Goal: Task Accomplishment & Management: Complete application form

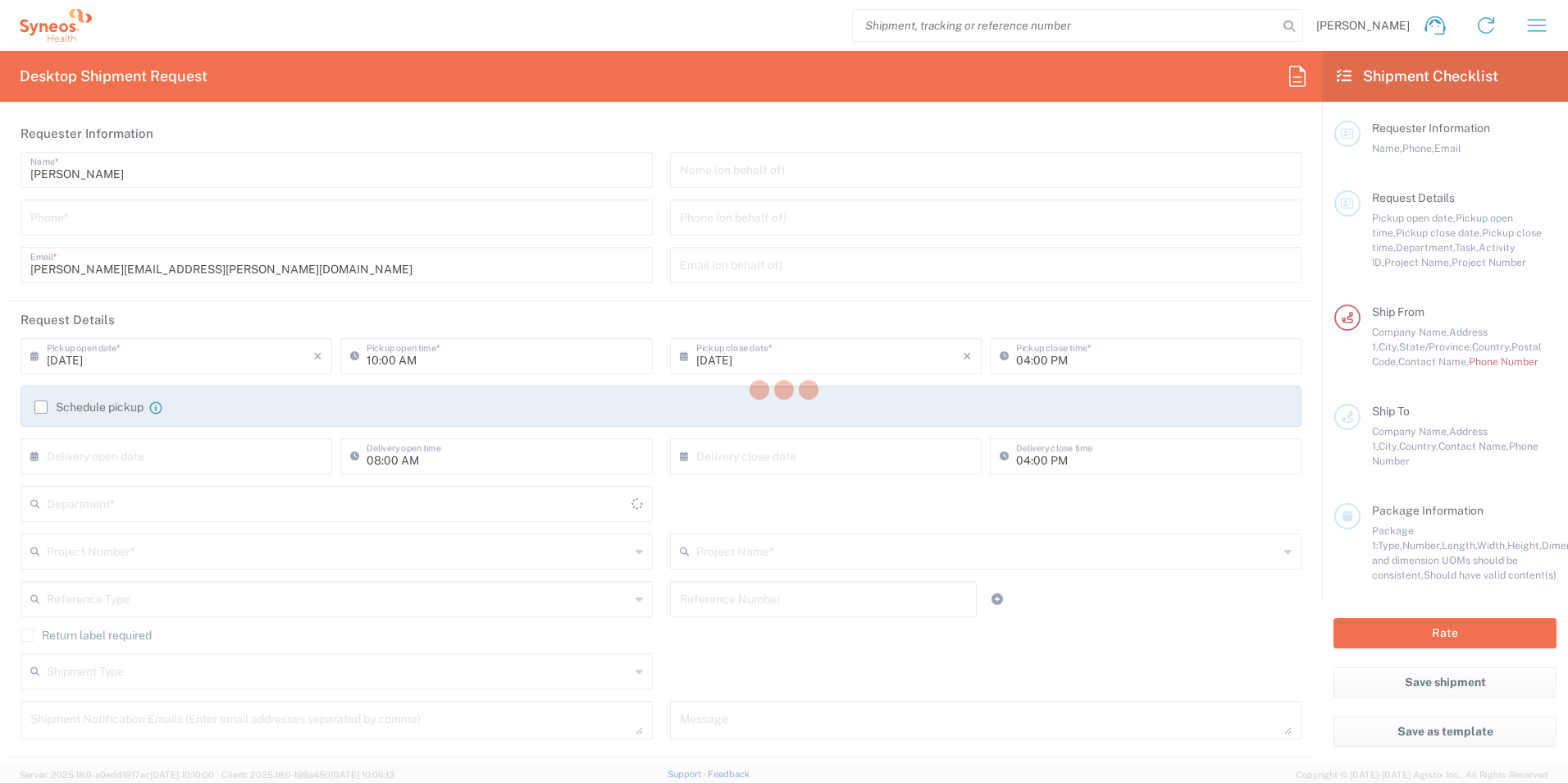
type input "[US_STATE]"
type input "[GEOGRAPHIC_DATA]"
type input "3190"
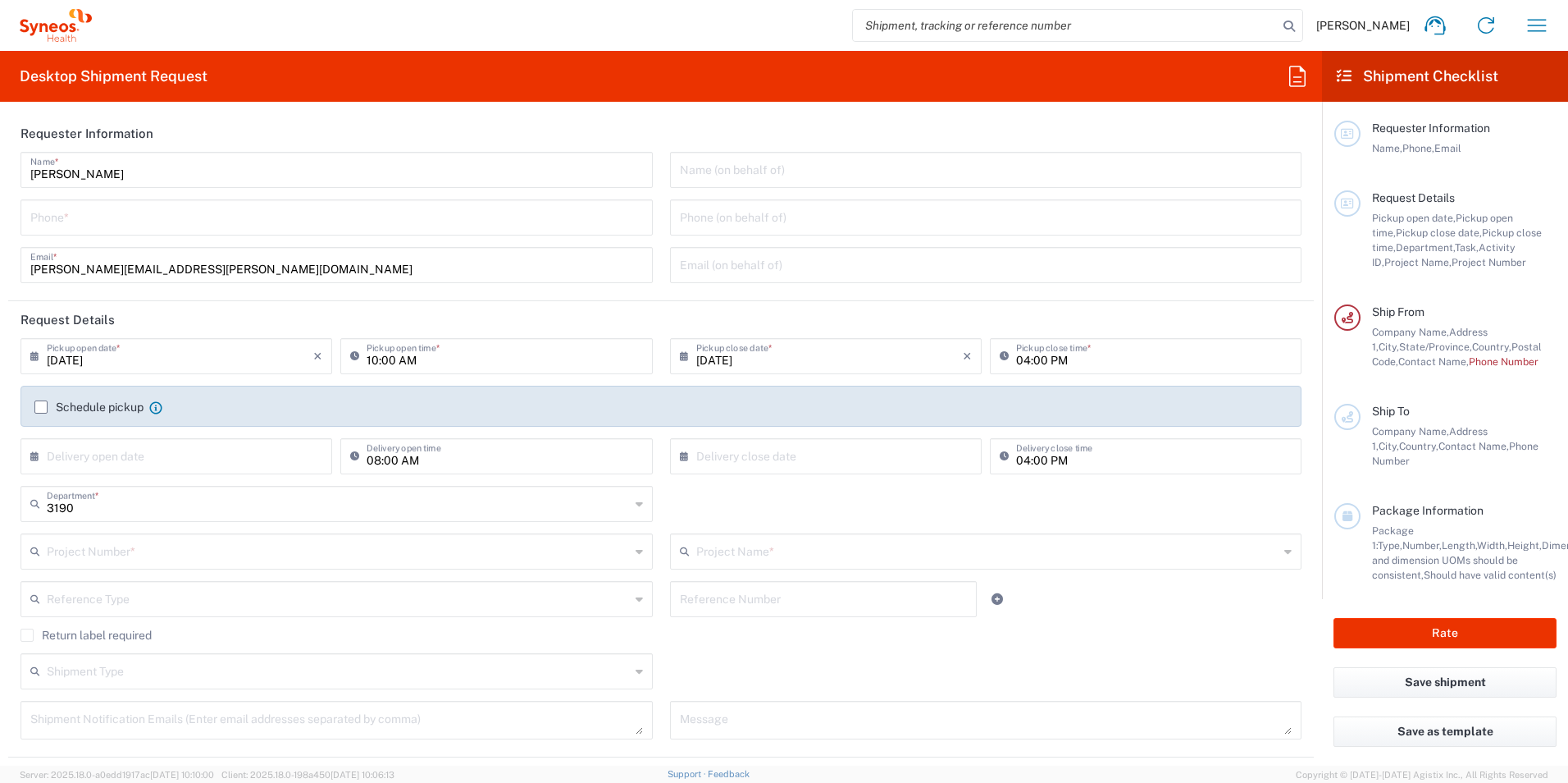
type input "[PERSON_NAME] Rsrch Grp ([GEOGRAPHIC_DATA]) In"
click at [184, 222] on input "tel" at bounding box center [336, 215] width 612 height 29
type input "3035422221"
click at [680, 350] on icon at bounding box center [688, 356] width 16 height 26
click at [863, 454] on span "12" at bounding box center [869, 457] width 23 height 23
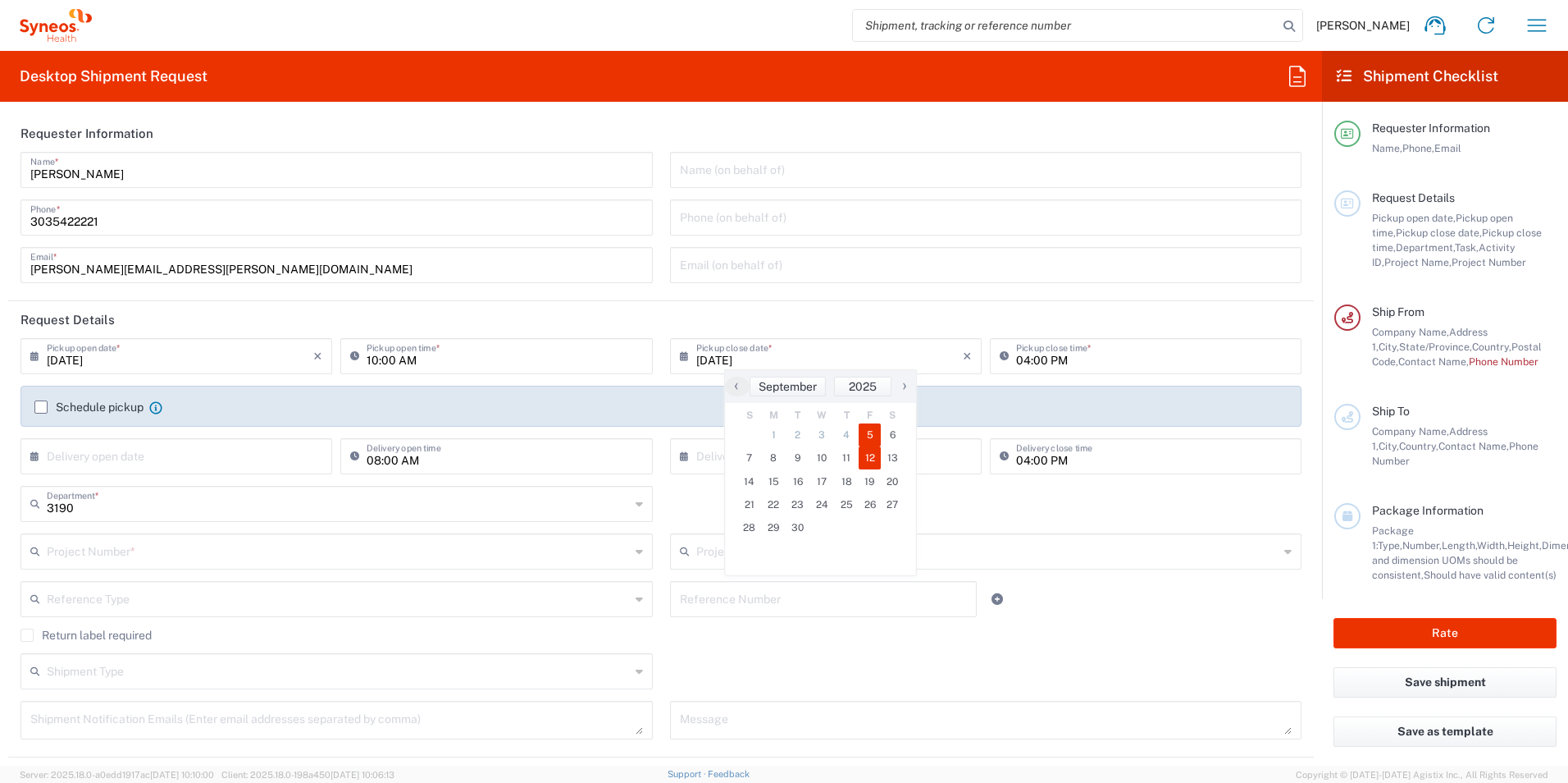
type input "[DATE]"
click at [680, 358] on icon at bounding box center [688, 356] width 16 height 26
click at [820, 459] on span "10" at bounding box center [822, 457] width 25 height 23
click at [817, 457] on span "10" at bounding box center [822, 457] width 25 height 23
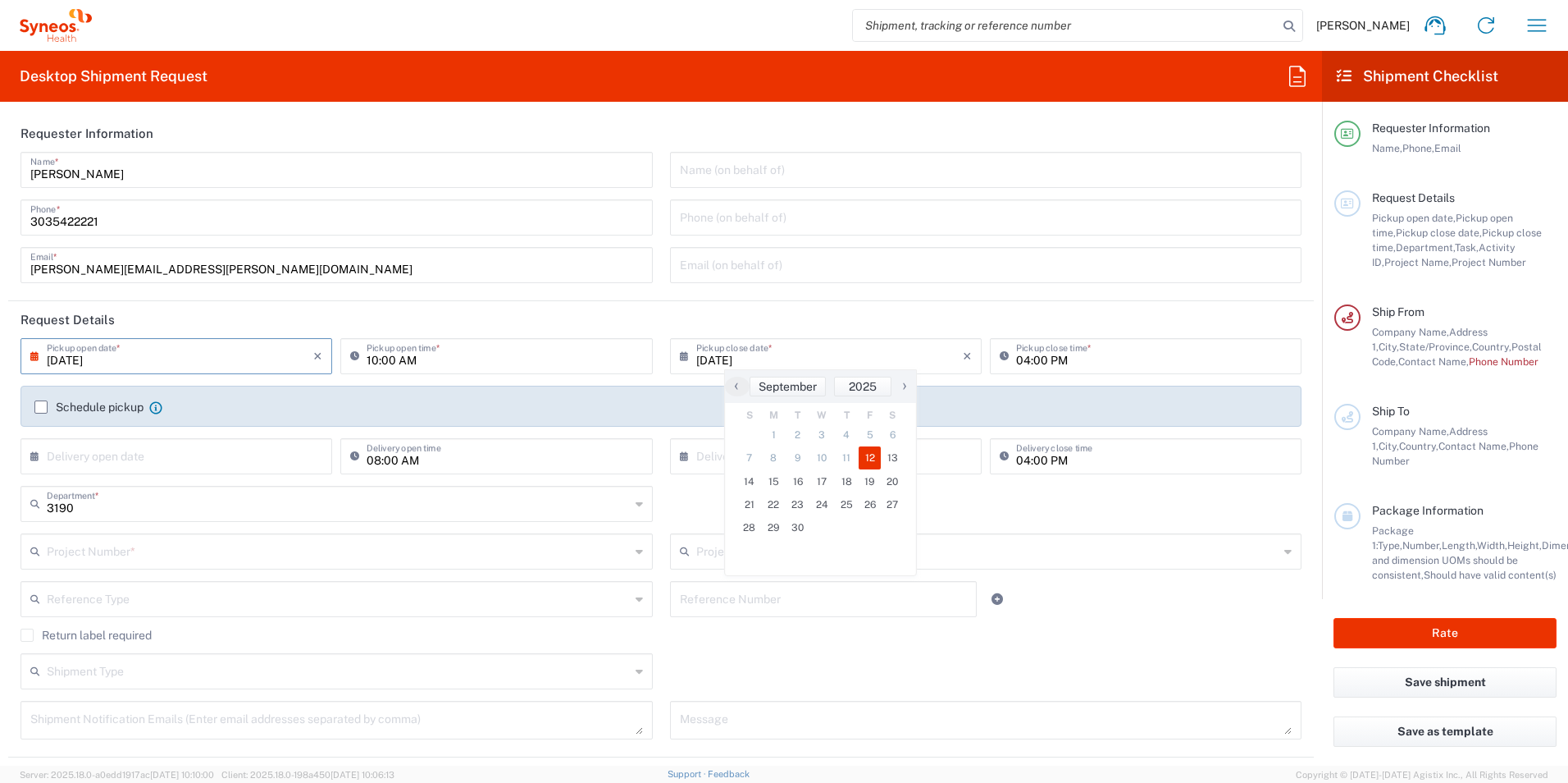
click at [825, 456] on span "10" at bounding box center [822, 457] width 25 height 23
click at [819, 453] on span "10" at bounding box center [822, 457] width 25 height 23
click at [648, 318] on header "Request Details" at bounding box center [661, 319] width 1306 height 37
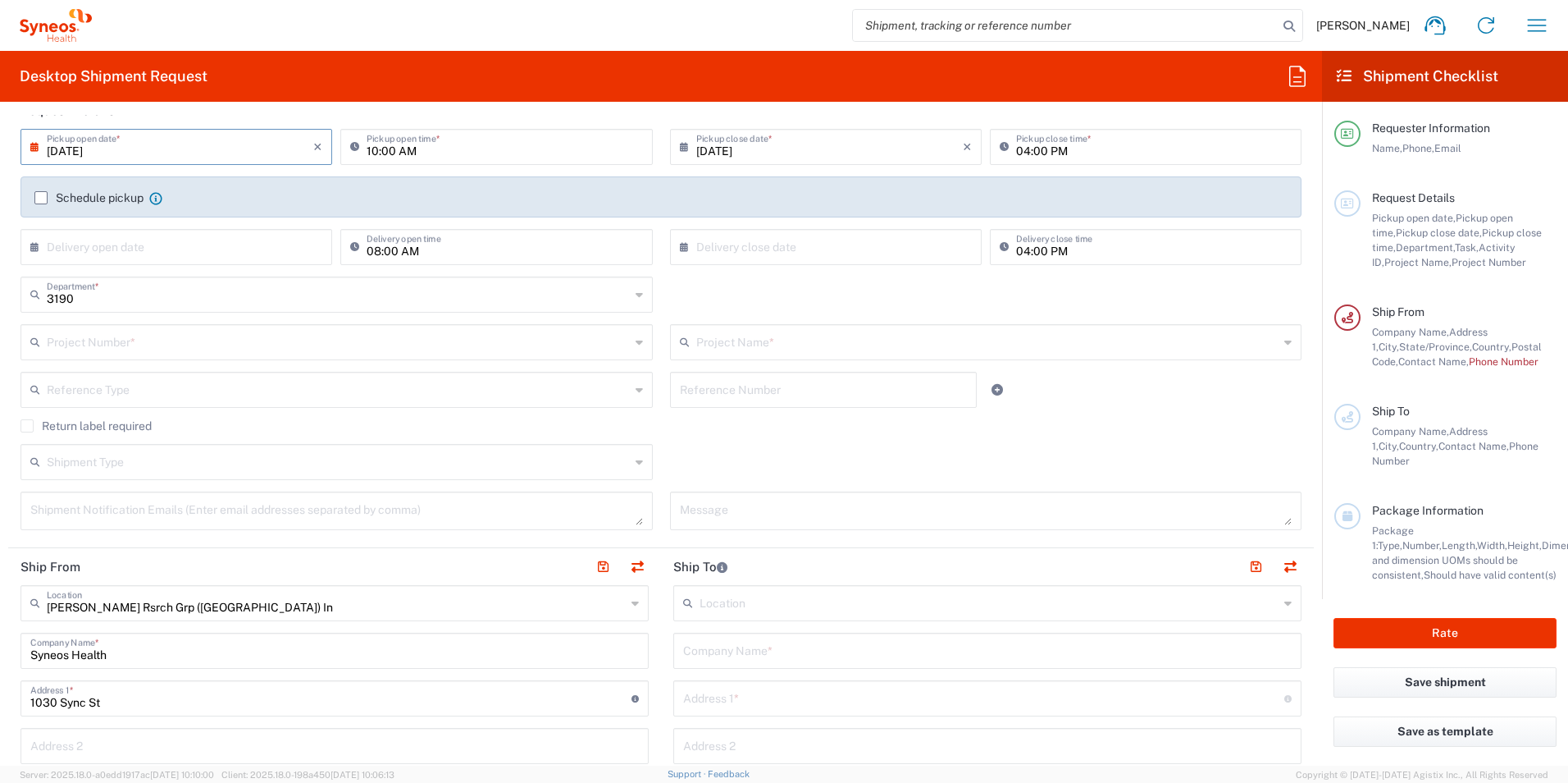
scroll to position [246, 0]
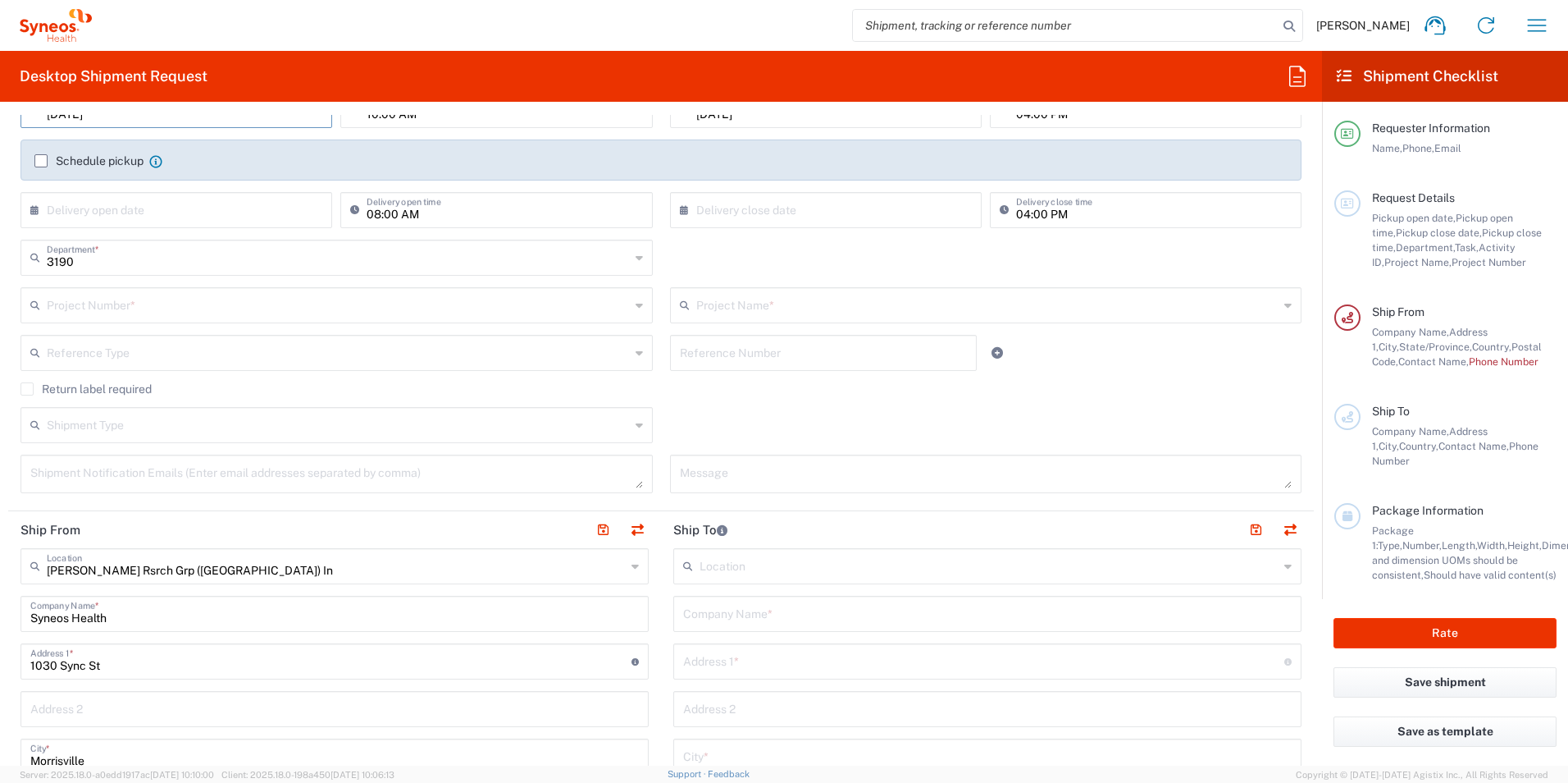
click at [757, 299] on input "text" at bounding box center [987, 303] width 583 height 29
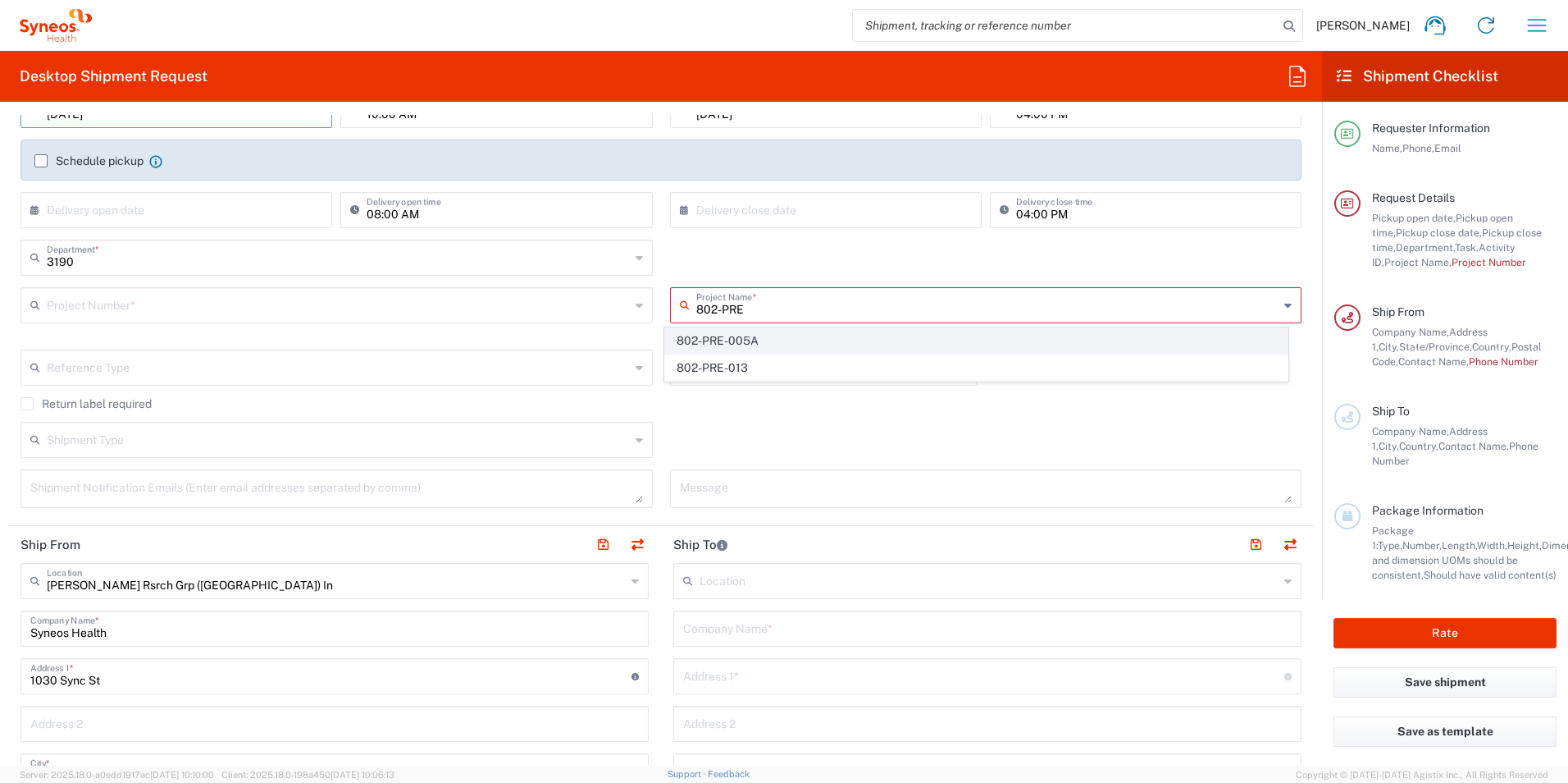
click at [750, 342] on span "802-PRE-005A" at bounding box center [976, 340] width 622 height 25
type input "802-PRE-005A"
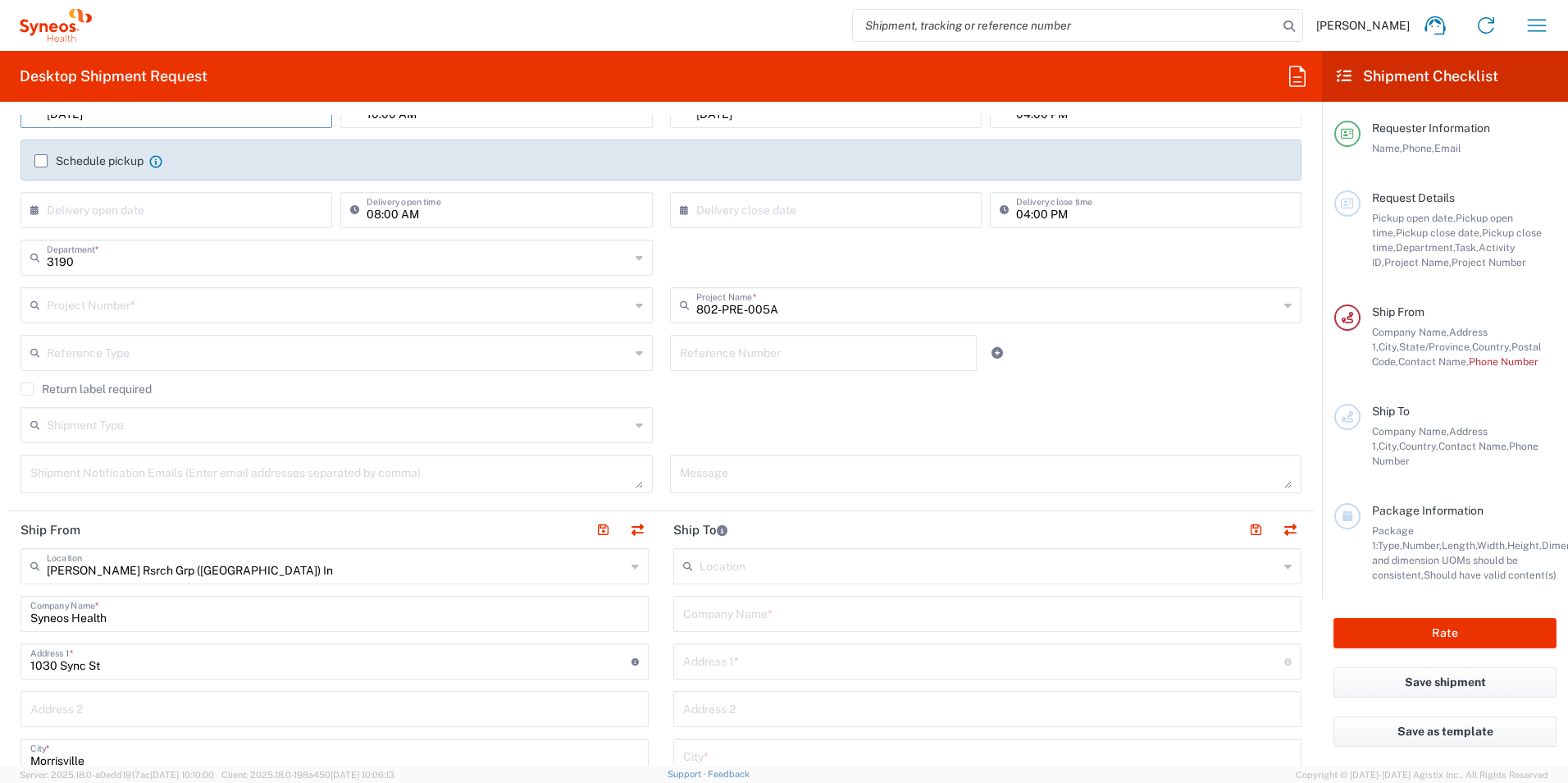
type input "OPP 00528A"
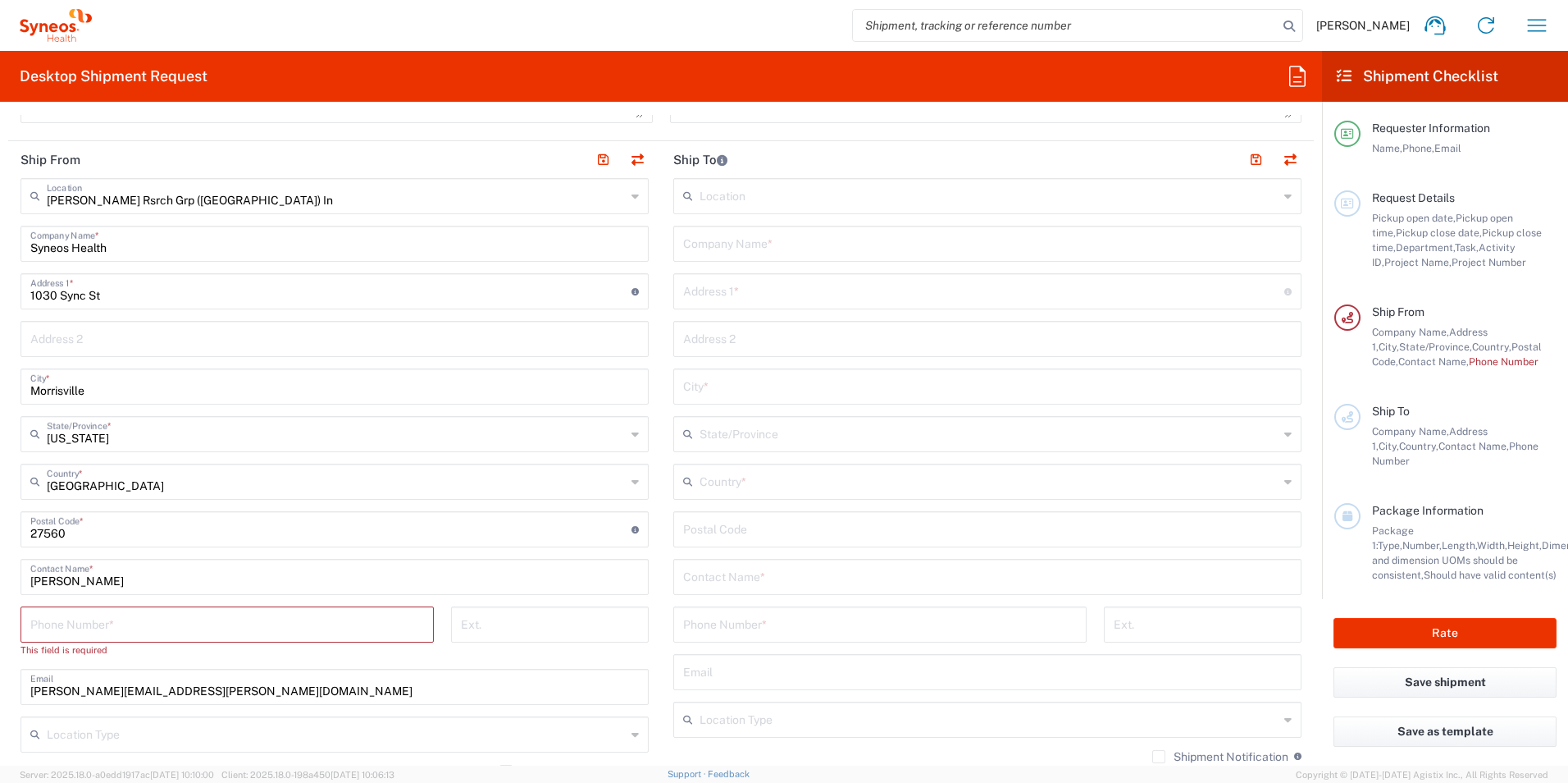
scroll to position [656, 0]
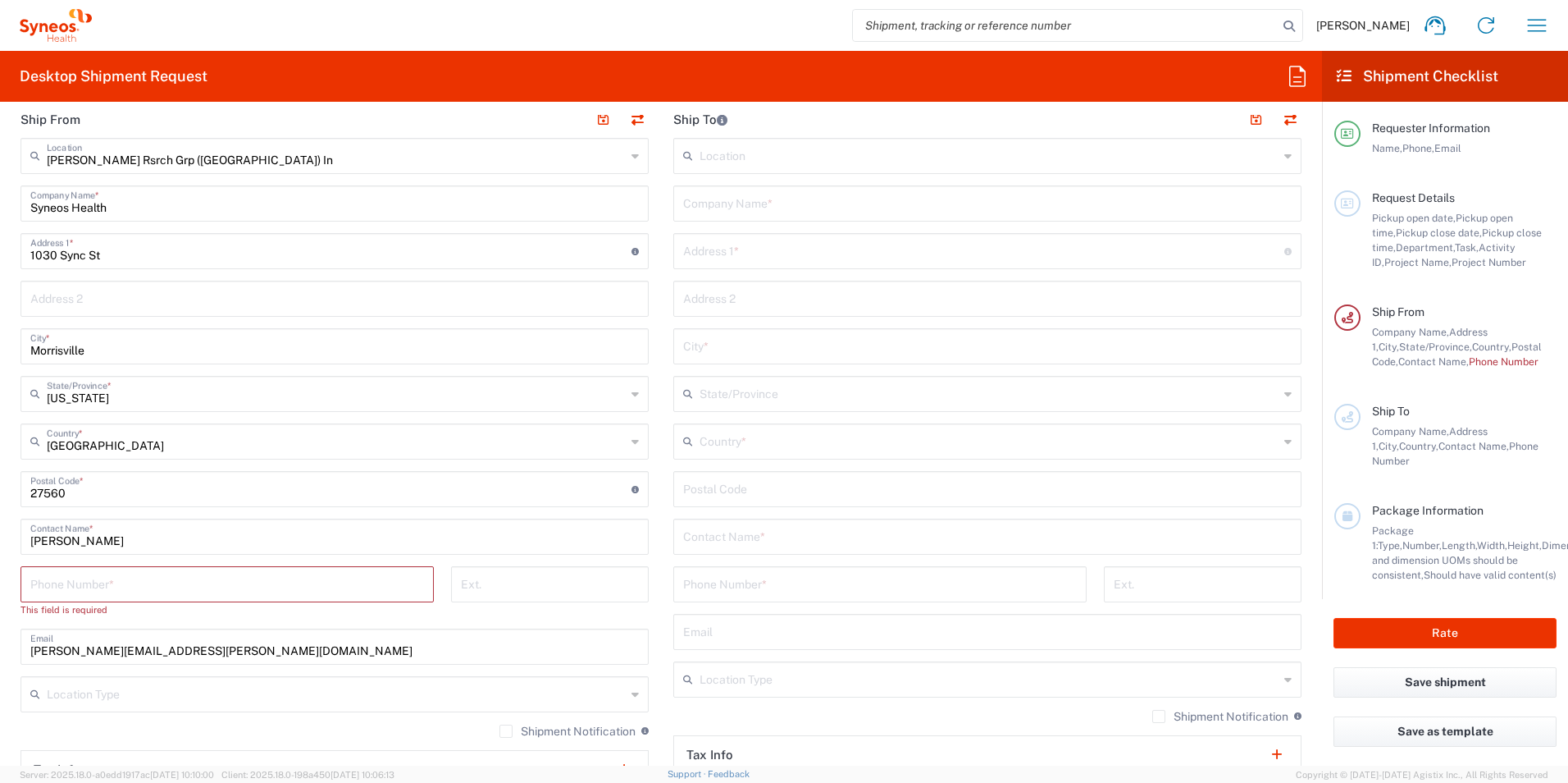
click at [97, 541] on input "[PERSON_NAME]" at bounding box center [334, 535] width 608 height 29
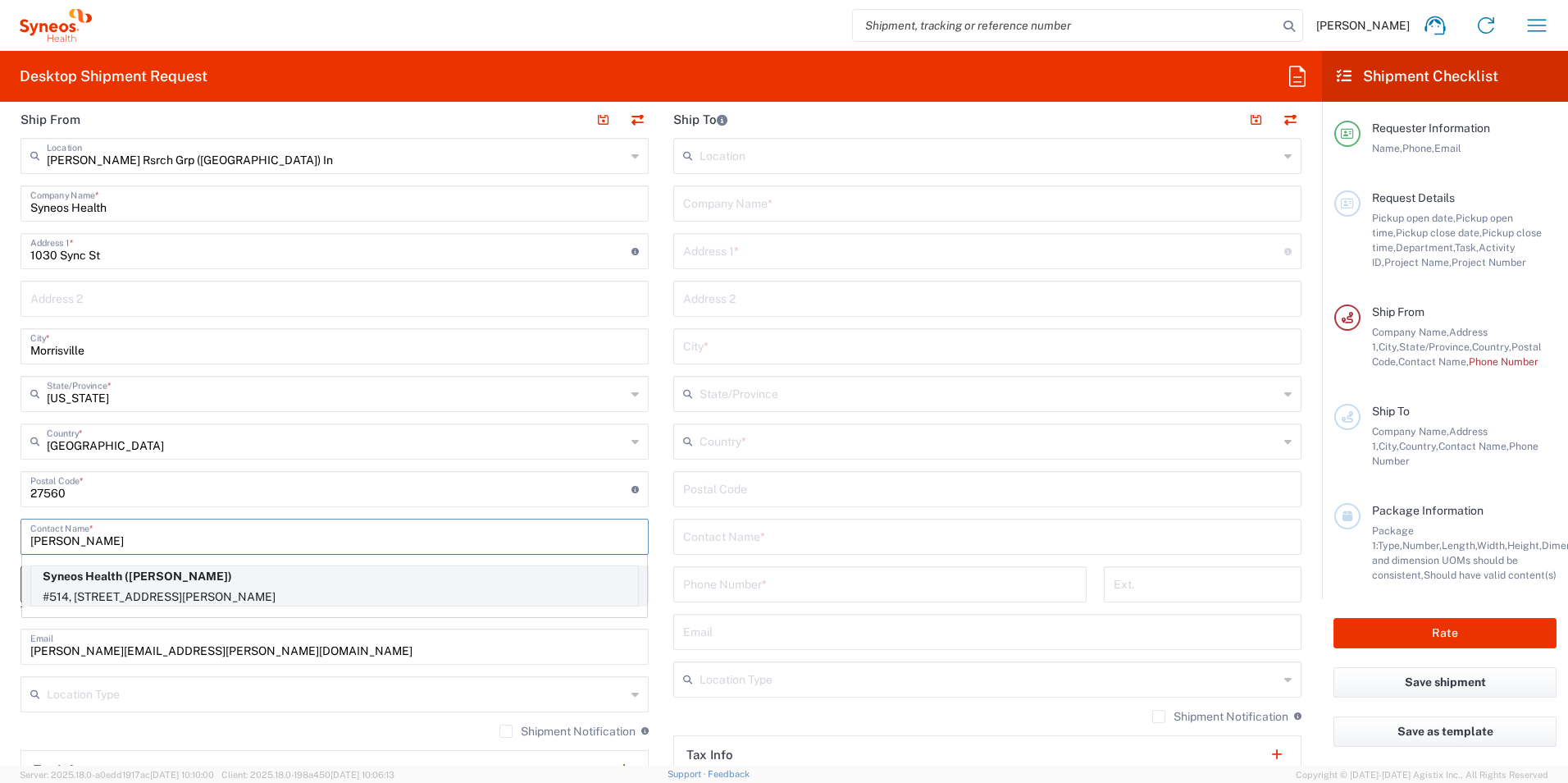
type input "[PERSON_NAME]"
click at [116, 585] on p "Syneos Health ([PERSON_NAME])" at bounding box center [334, 577] width 607 height 21
type input "#514, [STREET_ADDRESS][PERSON_NAME]"
type input "[GEOGRAPHIC_DATA]"
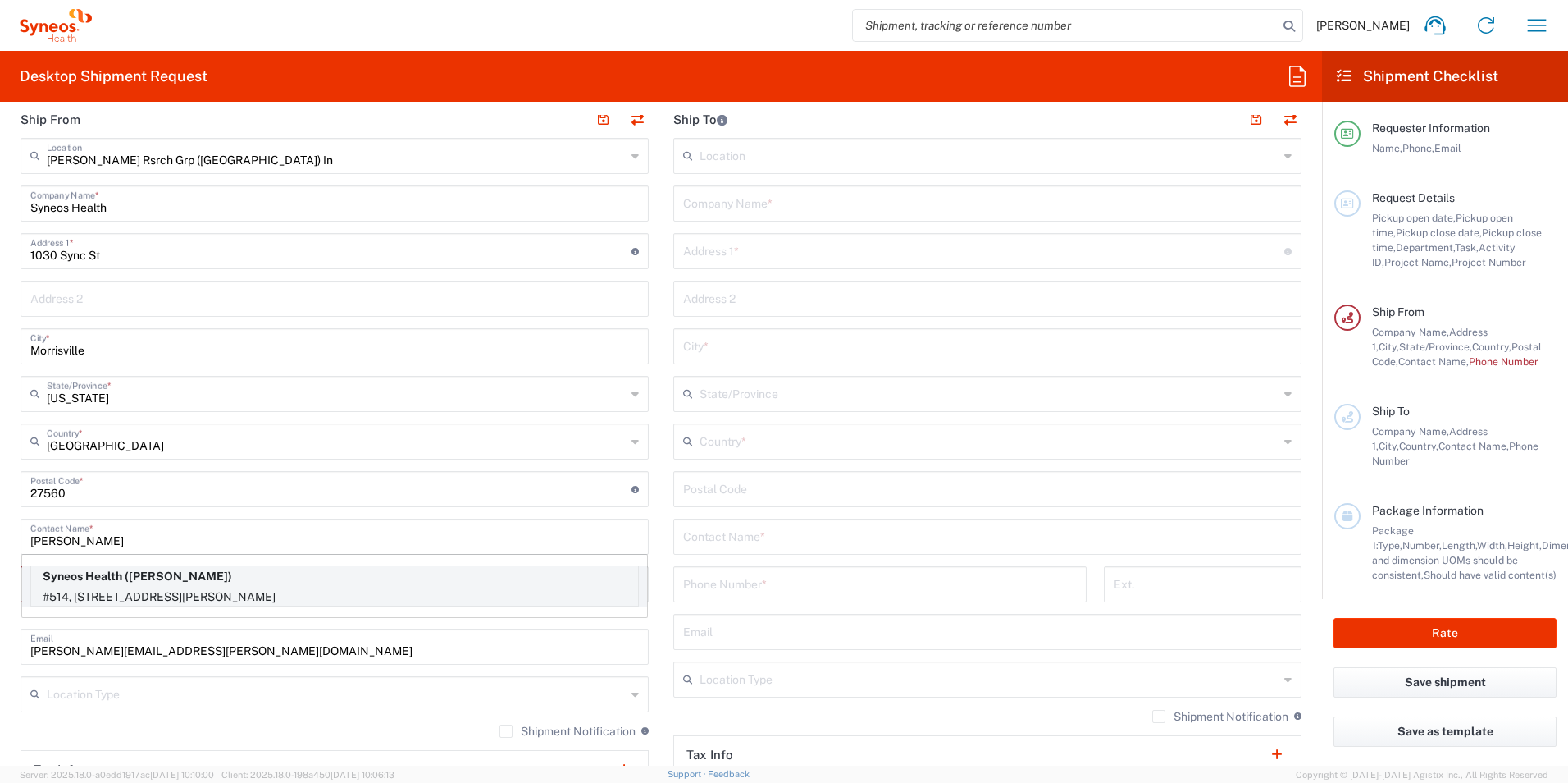
type input "[PERSON_NAME]"
type input "[PHONE_NUMBER]"
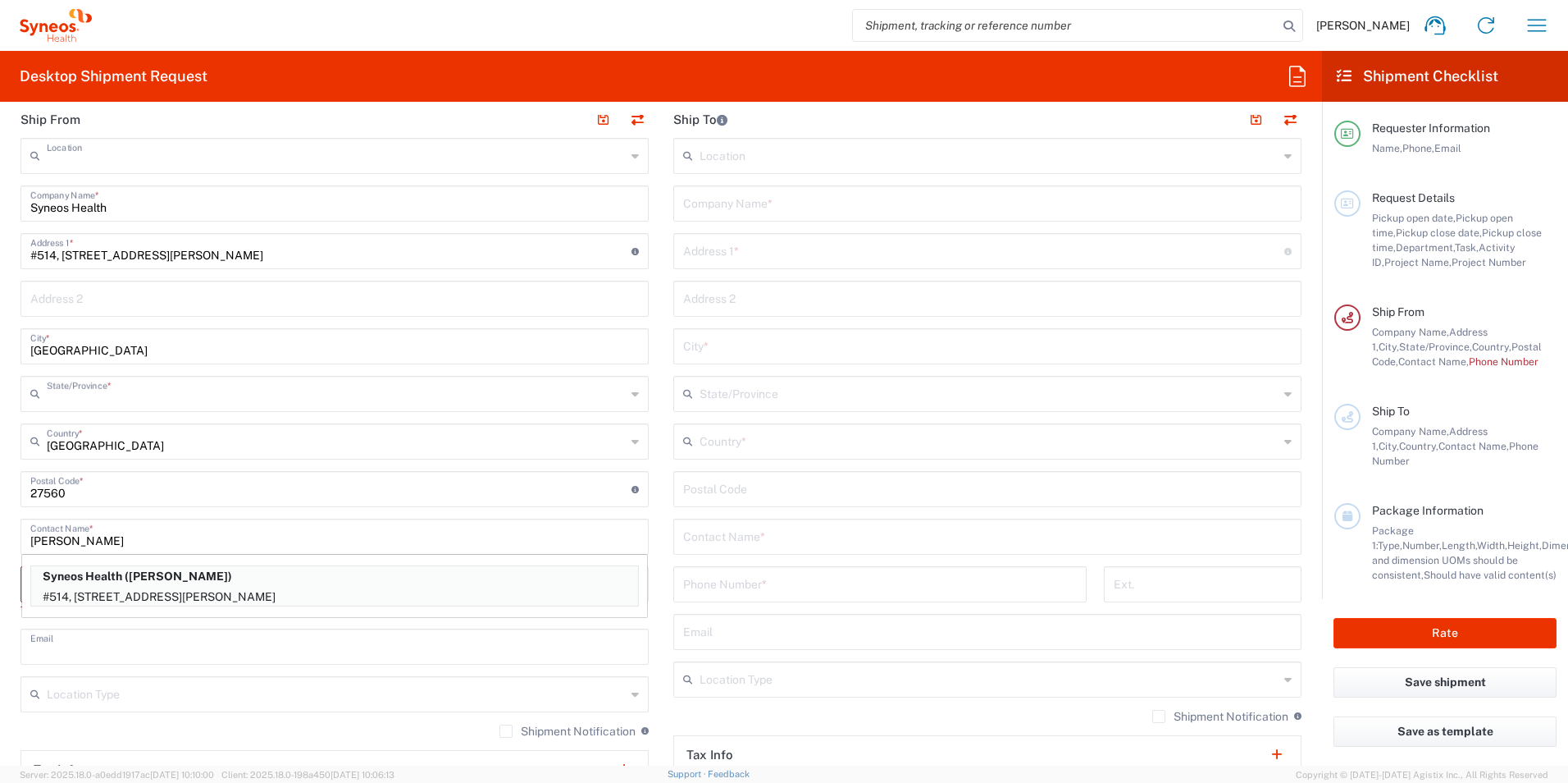
type input "[GEOGRAPHIC_DATA]"
click at [696, 539] on input "text" at bounding box center [987, 535] width 608 height 29
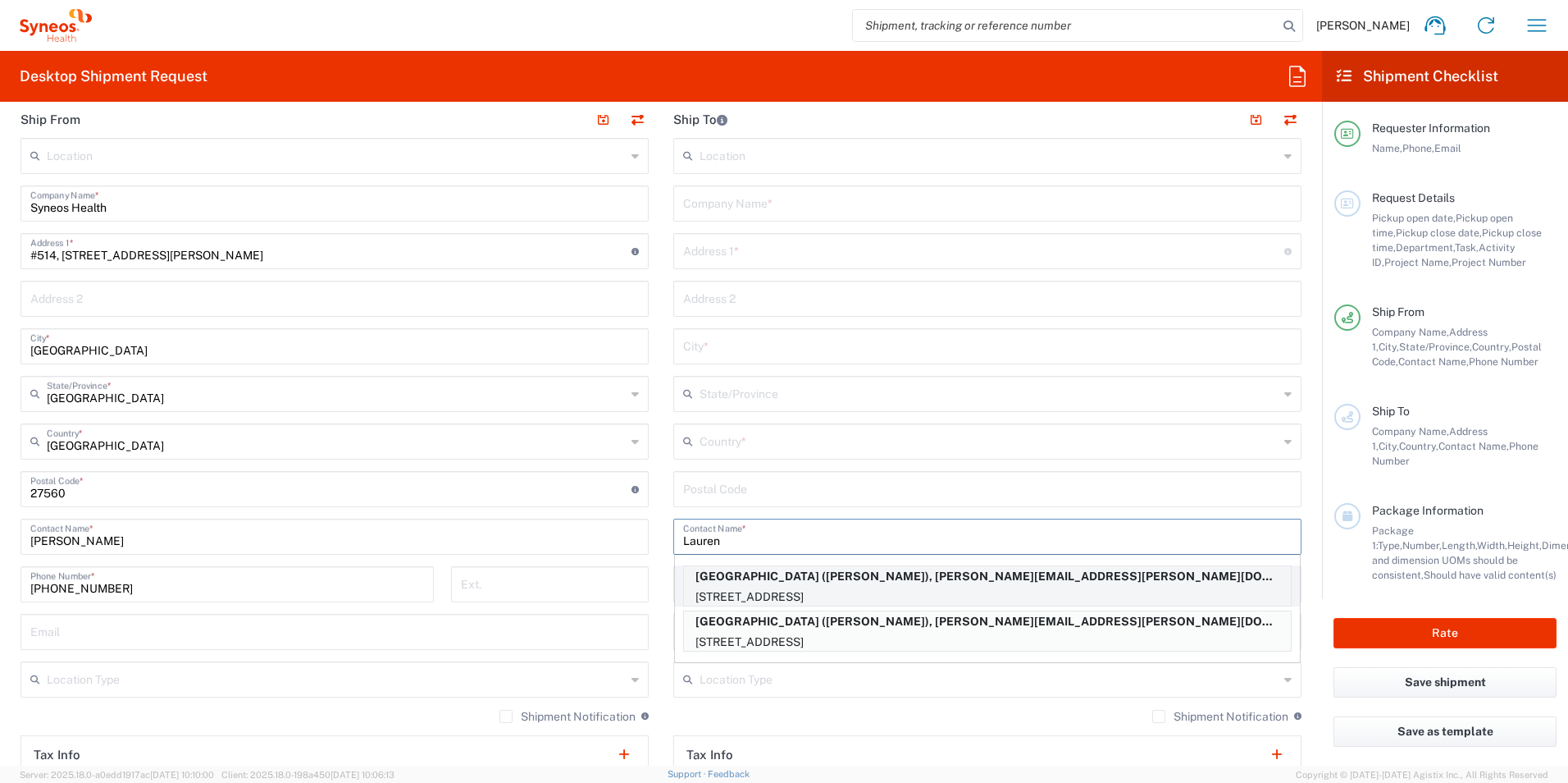
type input "Lauren"
click at [761, 590] on p "[STREET_ADDRESS]" at bounding box center [987, 596] width 607 height 21
type input "[GEOGRAPHIC_DATA]"
type input "[STREET_ADDRESS]"
type input "Mailstop 3450"
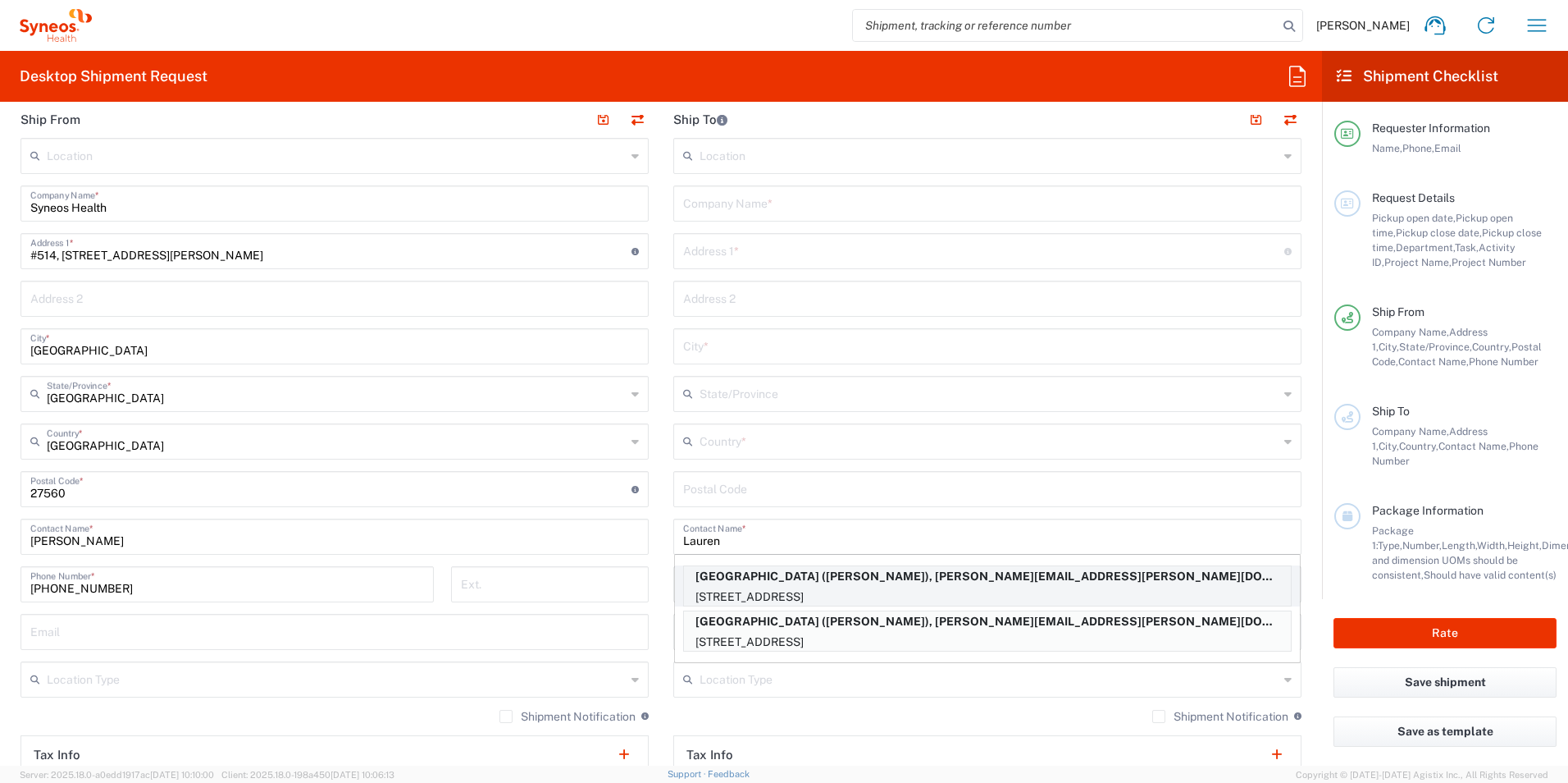
type input "[GEOGRAPHIC_DATA]"
type input "02115"
type input "[PERSON_NAME]"
type input "[PHONE_NUMBER]"
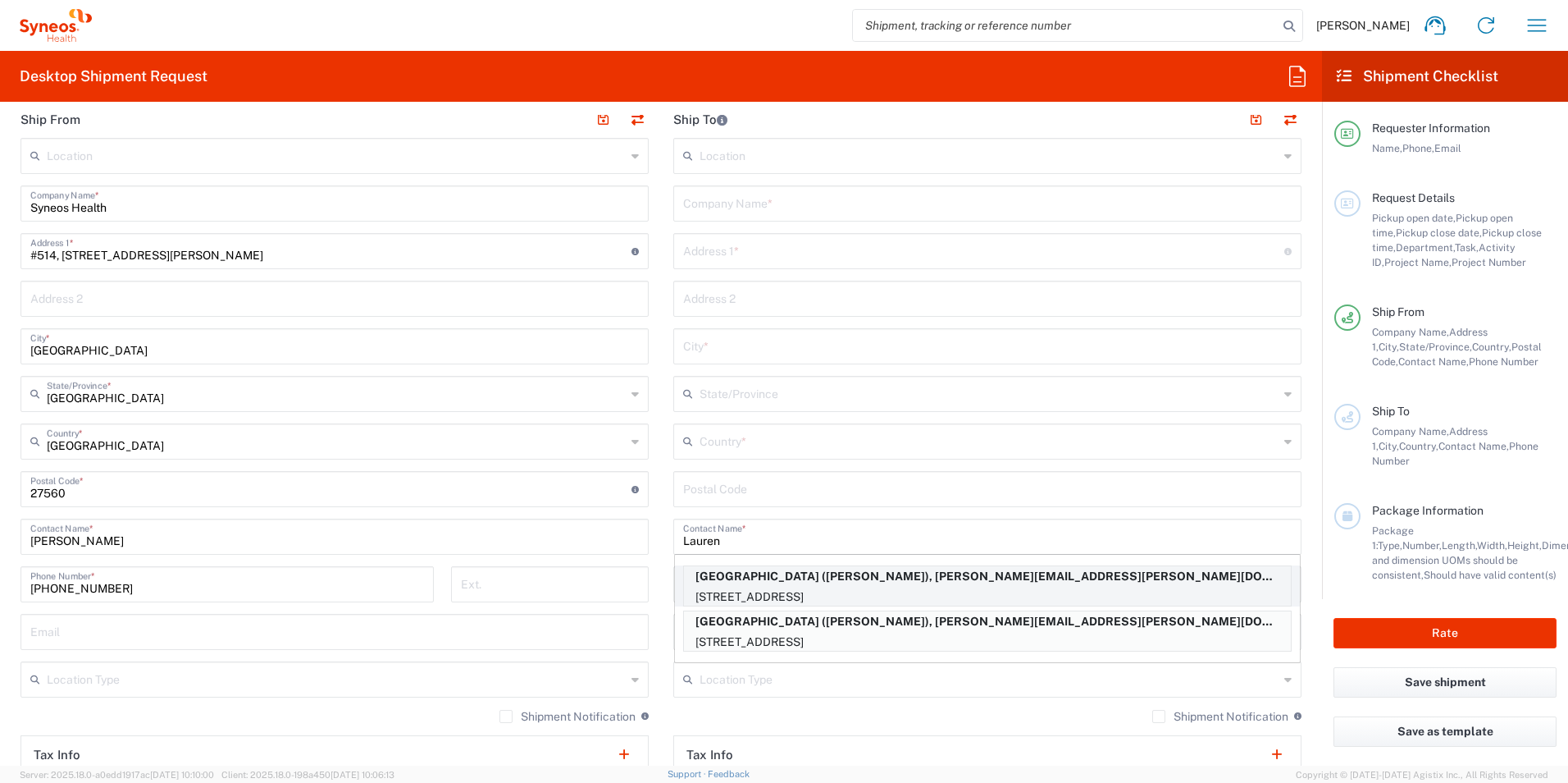
type input "[PERSON_NAME][EMAIL_ADDRESS][PERSON_NAME][DOMAIN_NAME]"
type input "Sender/Shipper"
type input "Delivery Duty Paid"
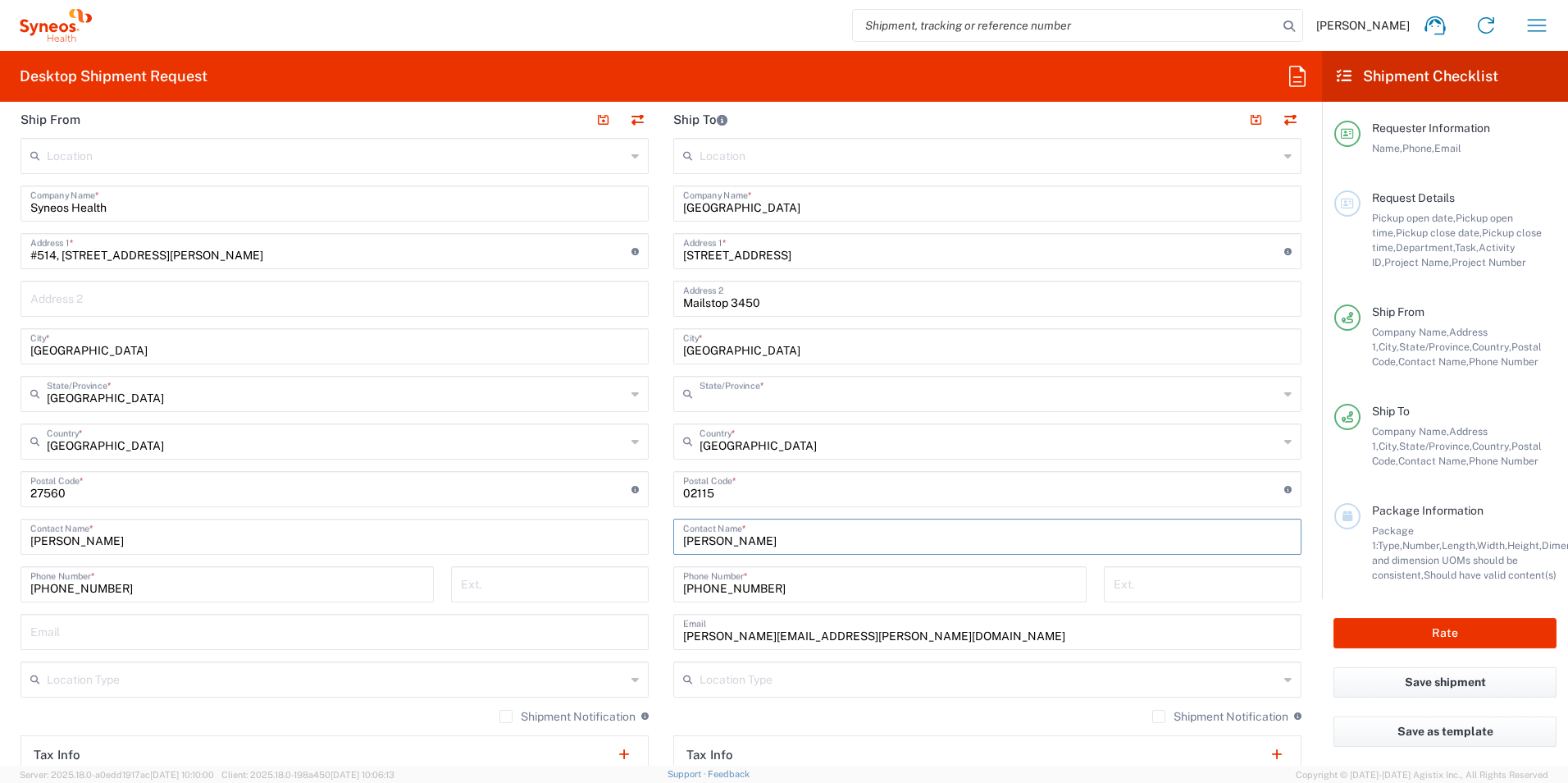
type input "[US_STATE]"
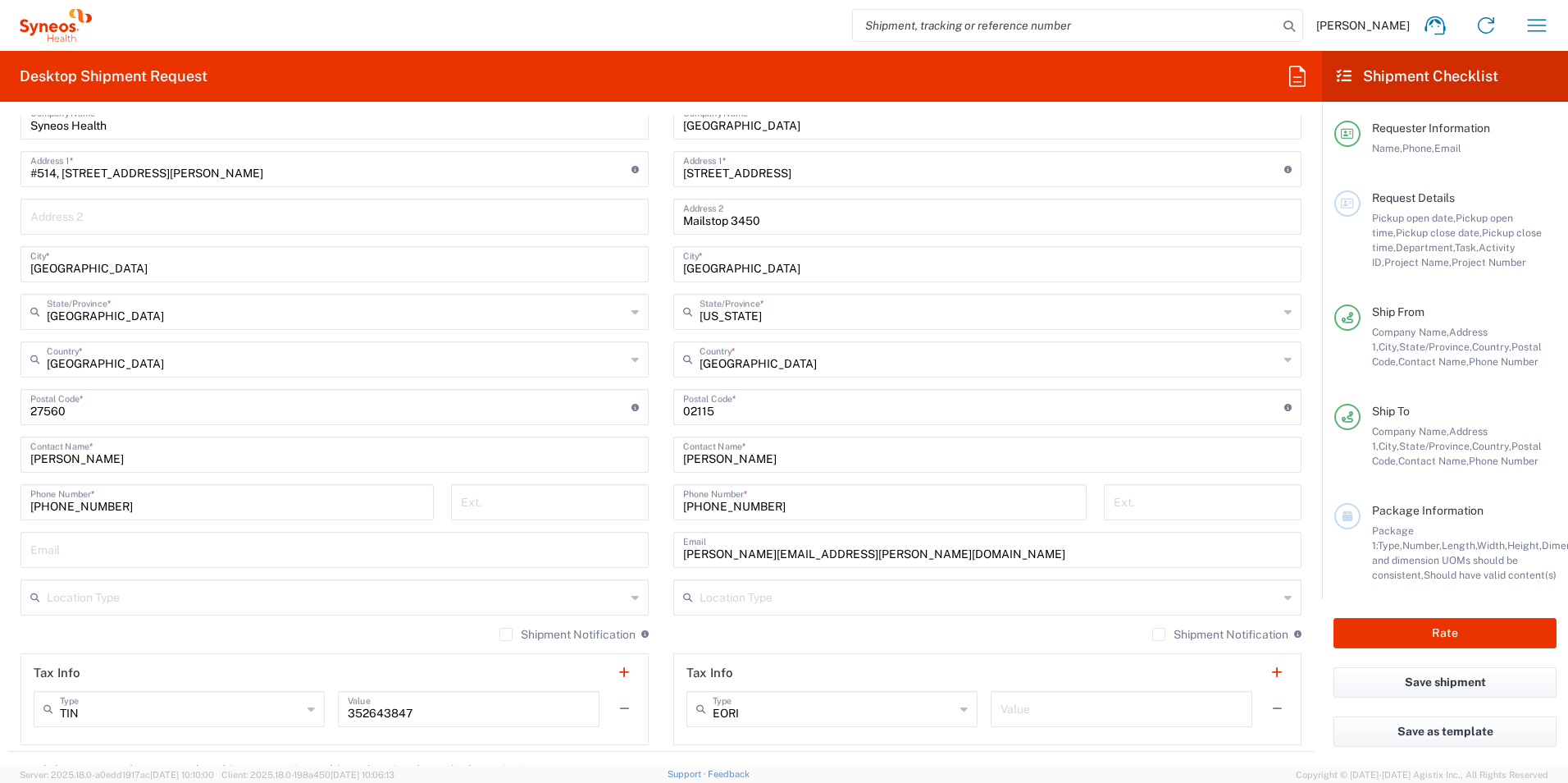
click at [71, 414] on input "undefined" at bounding box center [330, 405] width 601 height 29
type input "2"
paste input "S7T0K8"
click at [50, 408] on input "undefined" at bounding box center [330, 405] width 601 height 29
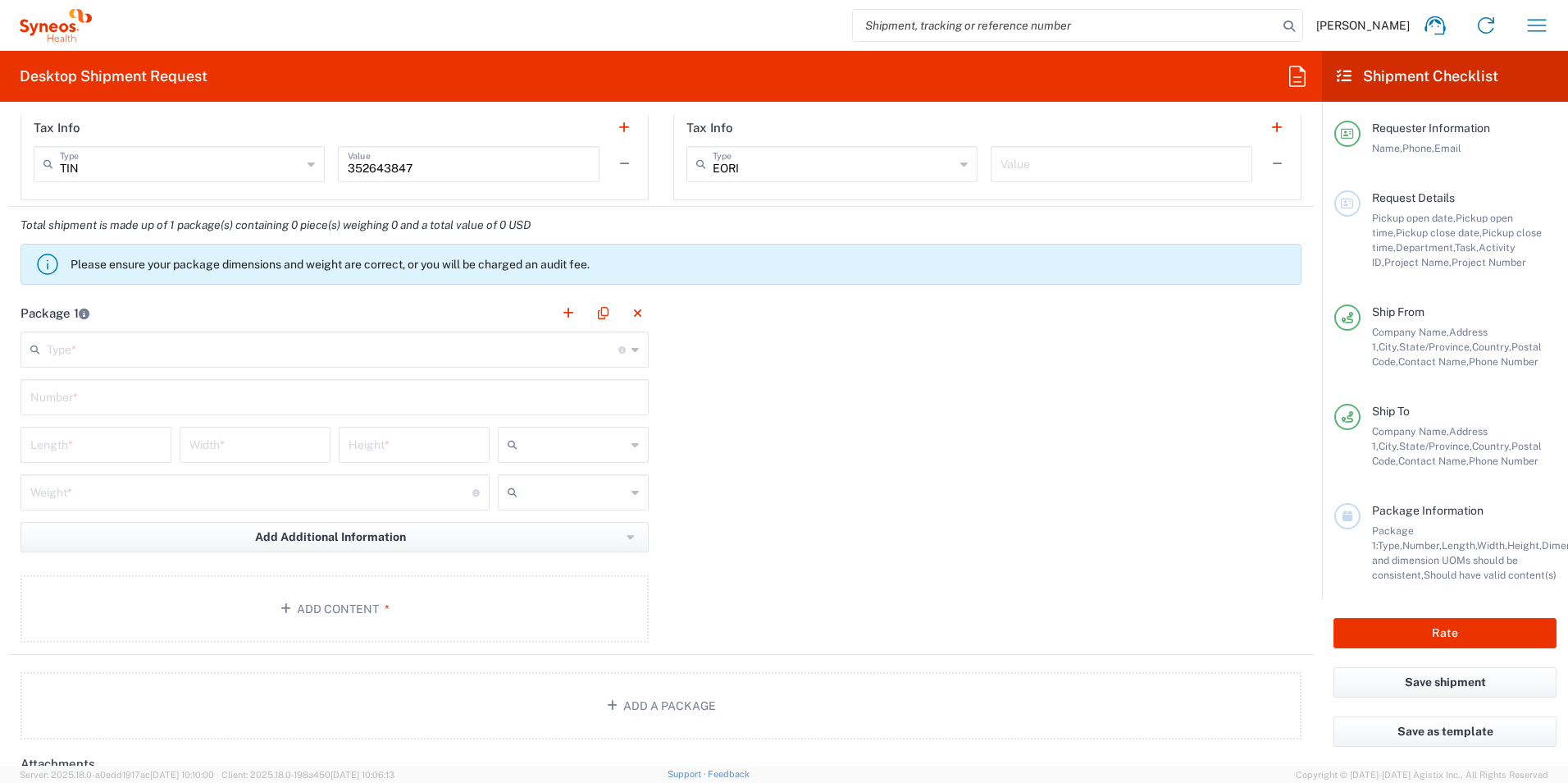
scroll to position [1313, 0]
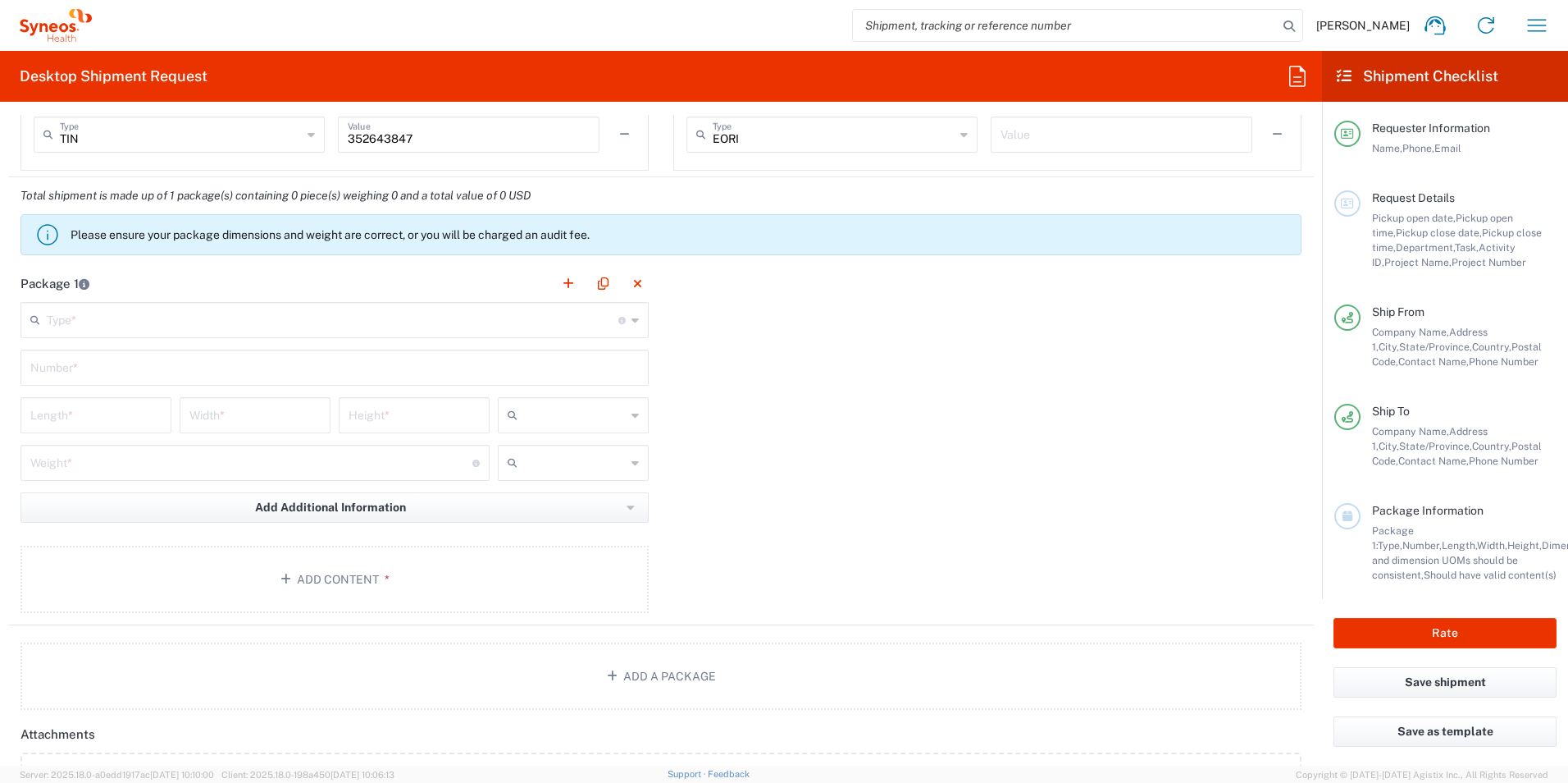
type input "S7T 0K8"
click at [631, 320] on icon at bounding box center [634, 320] width 7 height 26
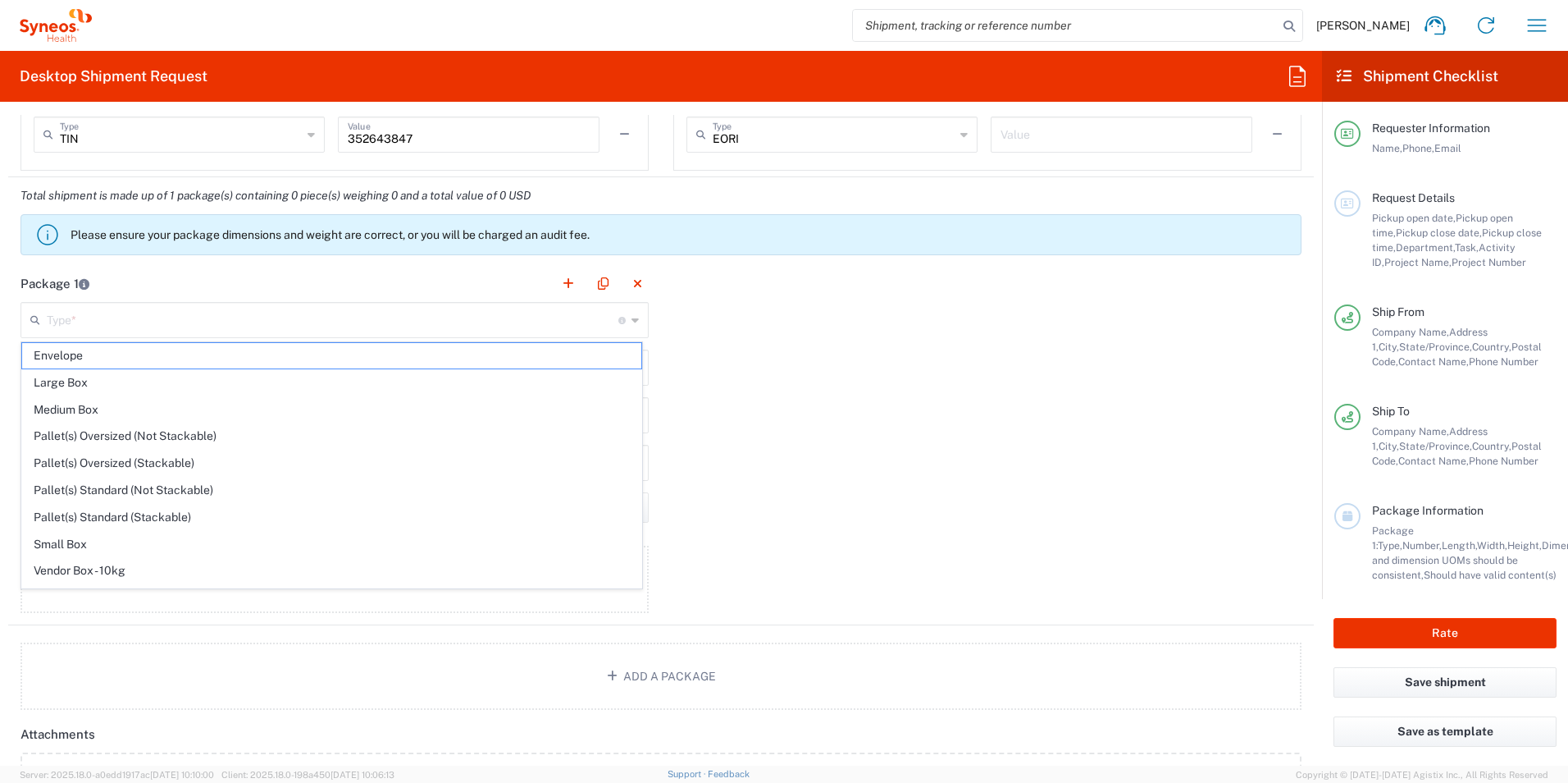
click at [527, 358] on span "Envelope" at bounding box center [331, 355] width 619 height 25
type input "Envelope"
type input "1"
type input "9.5"
type input "12.5"
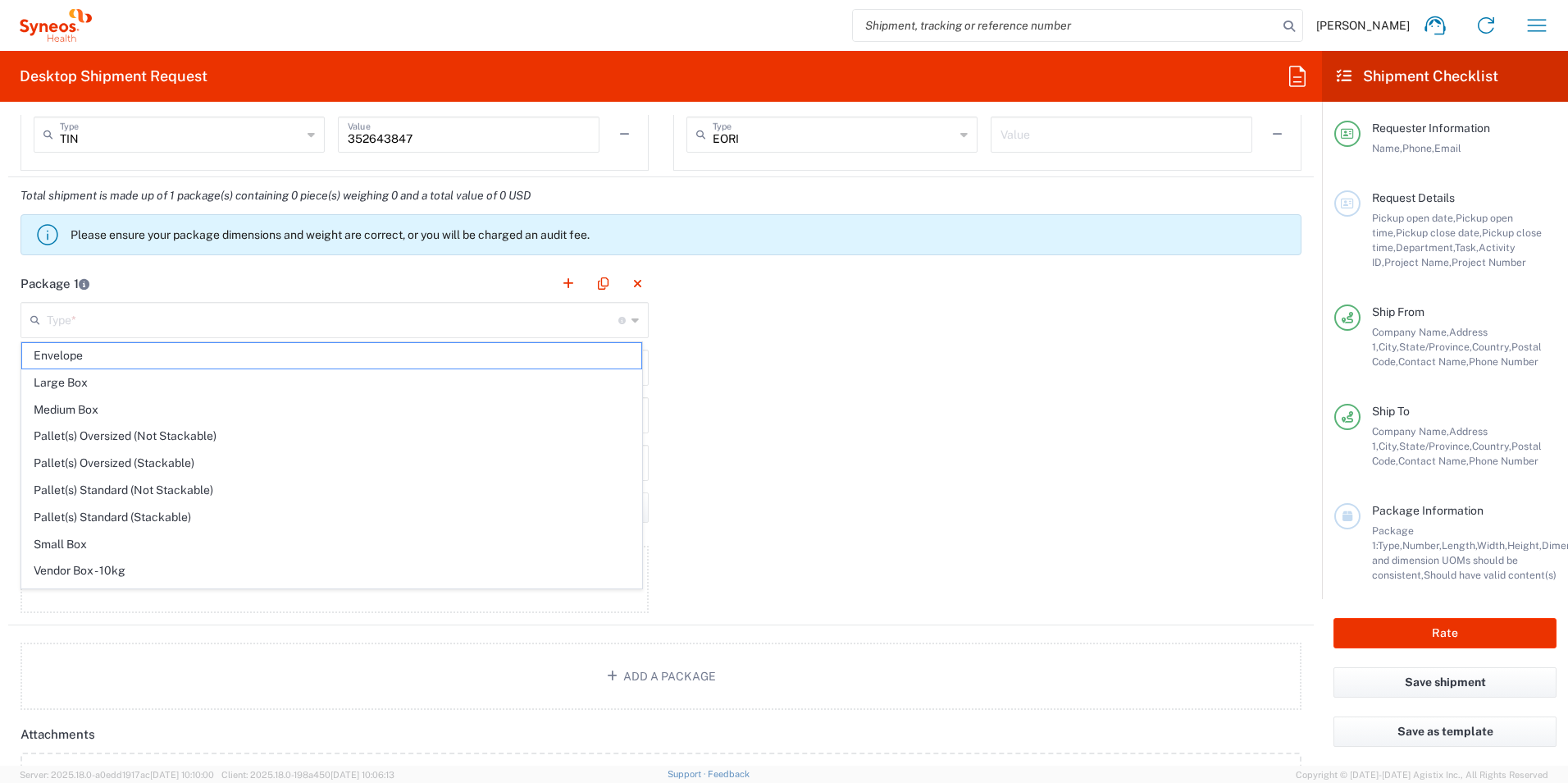
type input "0.25"
type input "in"
type input "0.45"
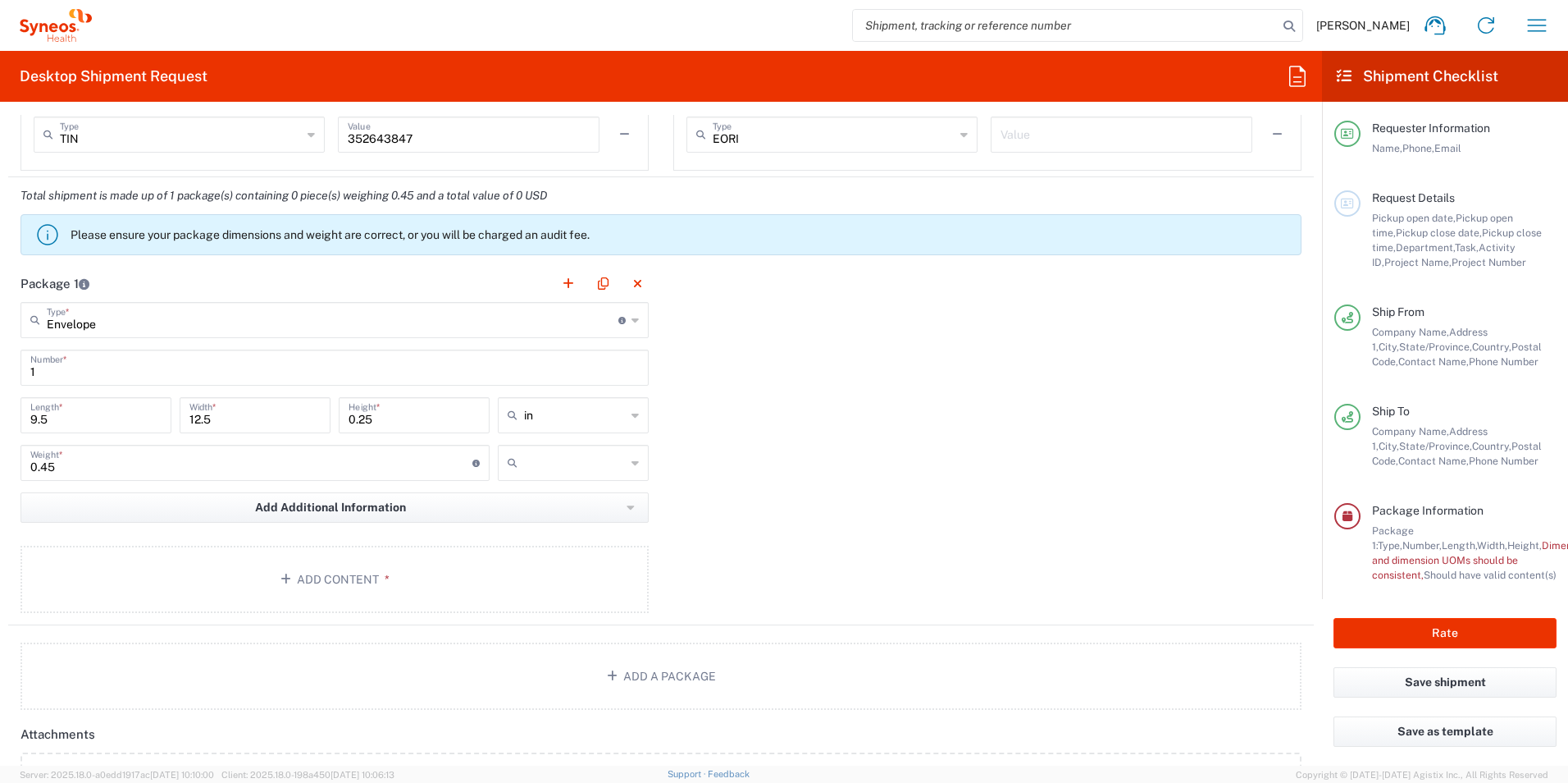
click at [632, 460] on icon at bounding box center [634, 463] width 7 height 26
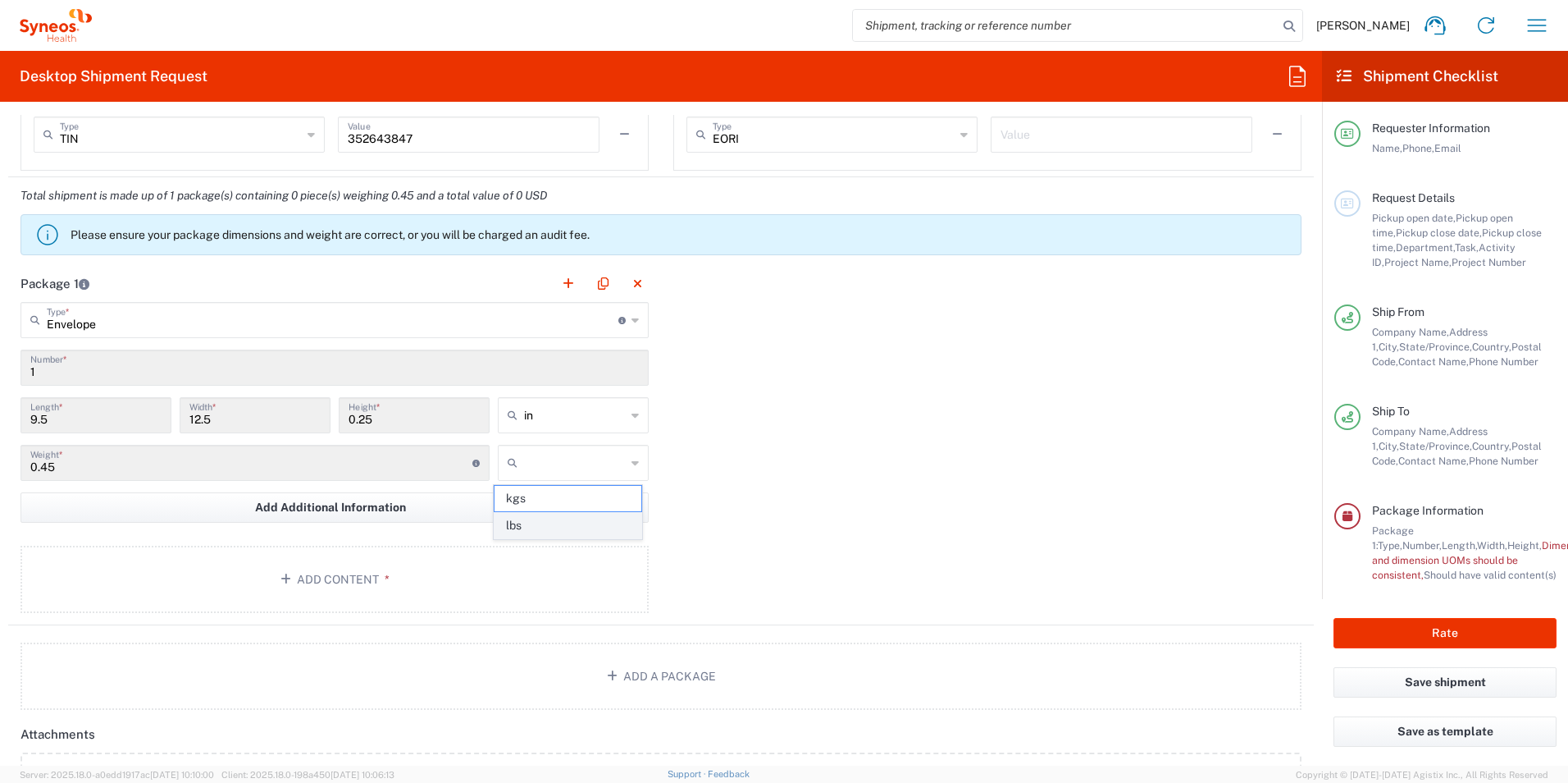
click at [574, 527] on span "lbs" at bounding box center [567, 525] width 146 height 25
type input "lbs"
click at [363, 589] on button "Add Content *" at bounding box center [335, 579] width 628 height 67
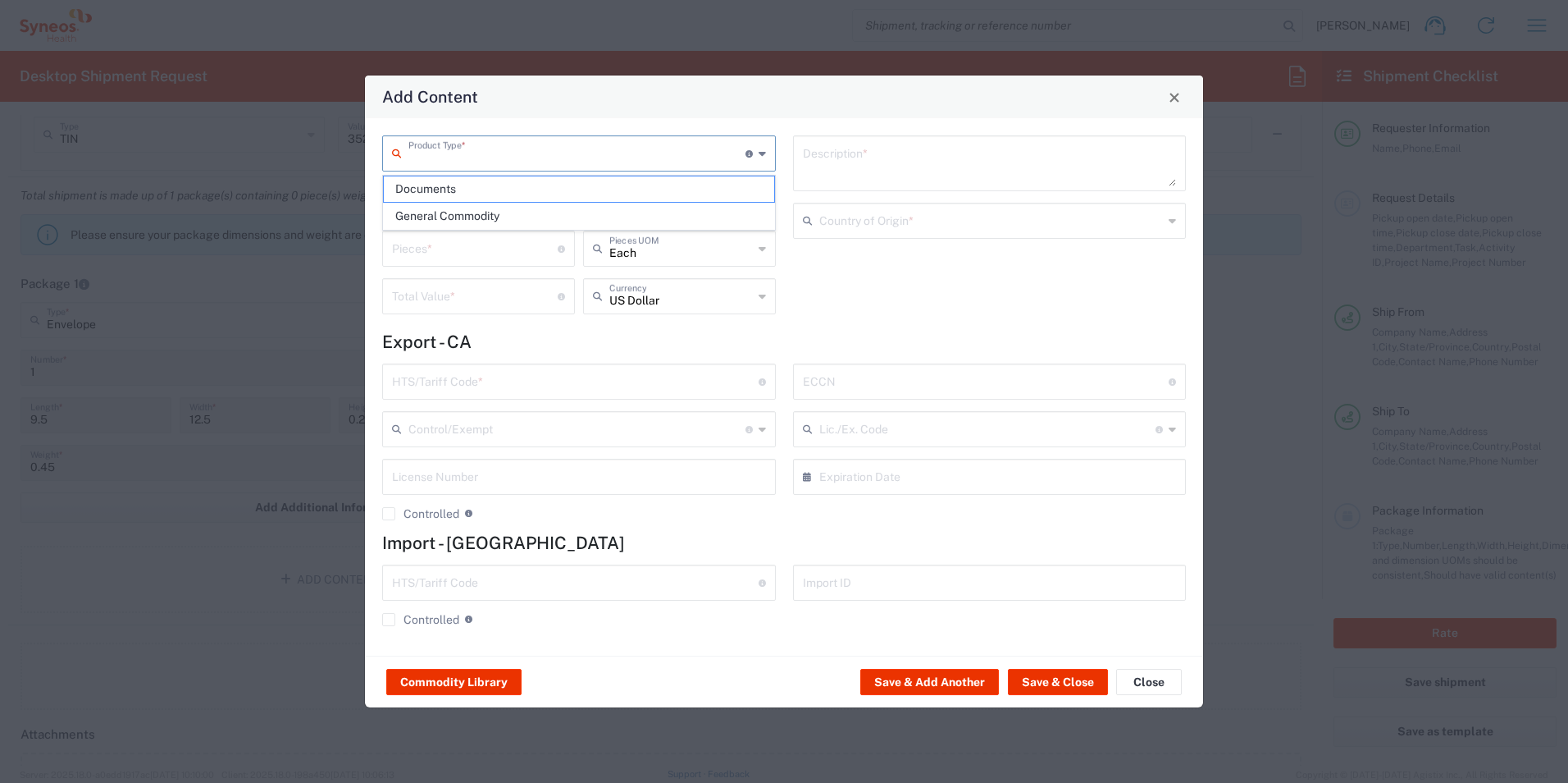
click at [635, 156] on input "text" at bounding box center [577, 152] width 337 height 29
click at [610, 192] on span "Documents" at bounding box center [579, 189] width 391 height 25
type input "Documents"
type input "1"
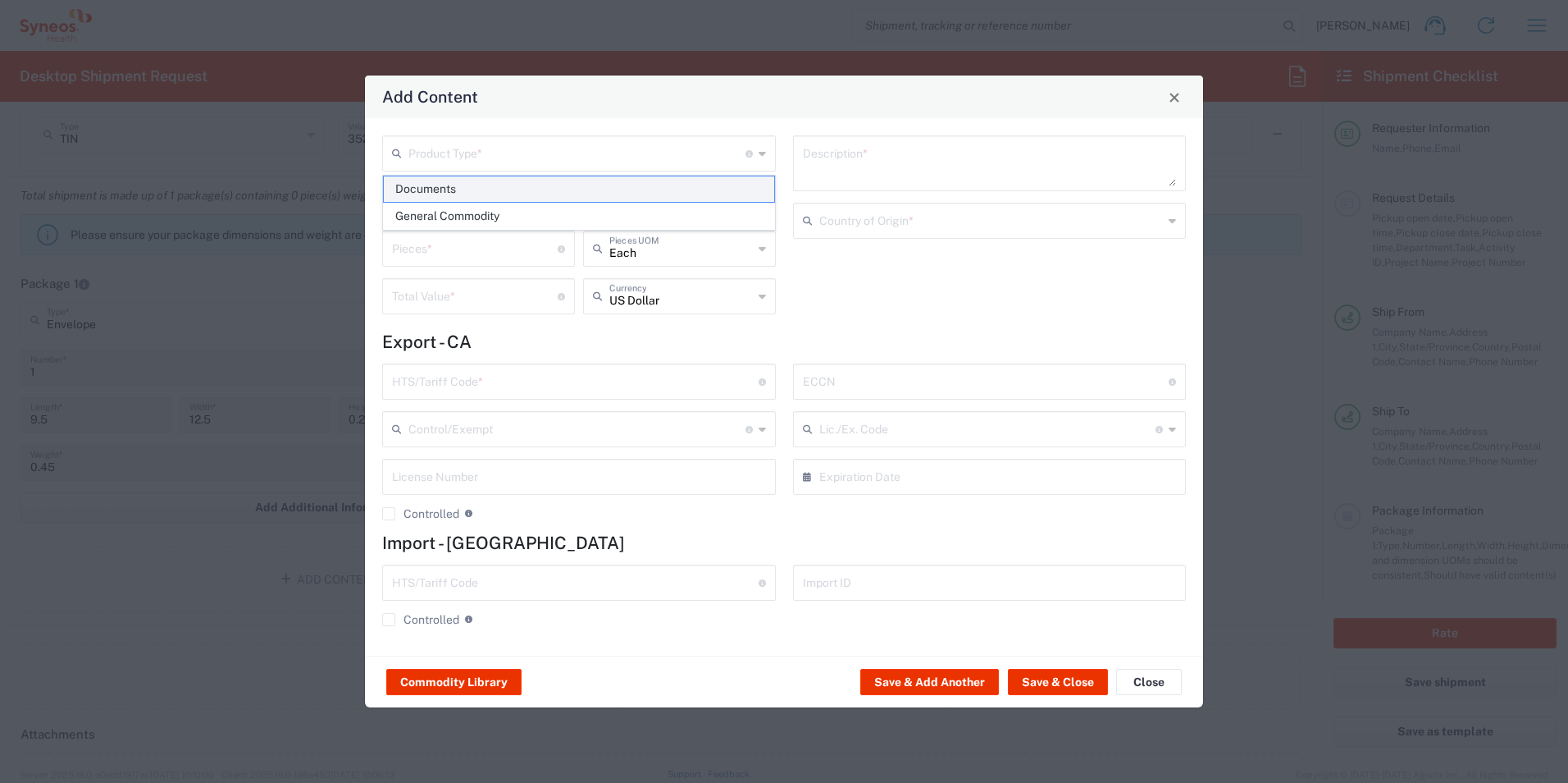
type input "1"
type textarea "Documents"
type input "[GEOGRAPHIC_DATA]"
type input "0000.00.0000"
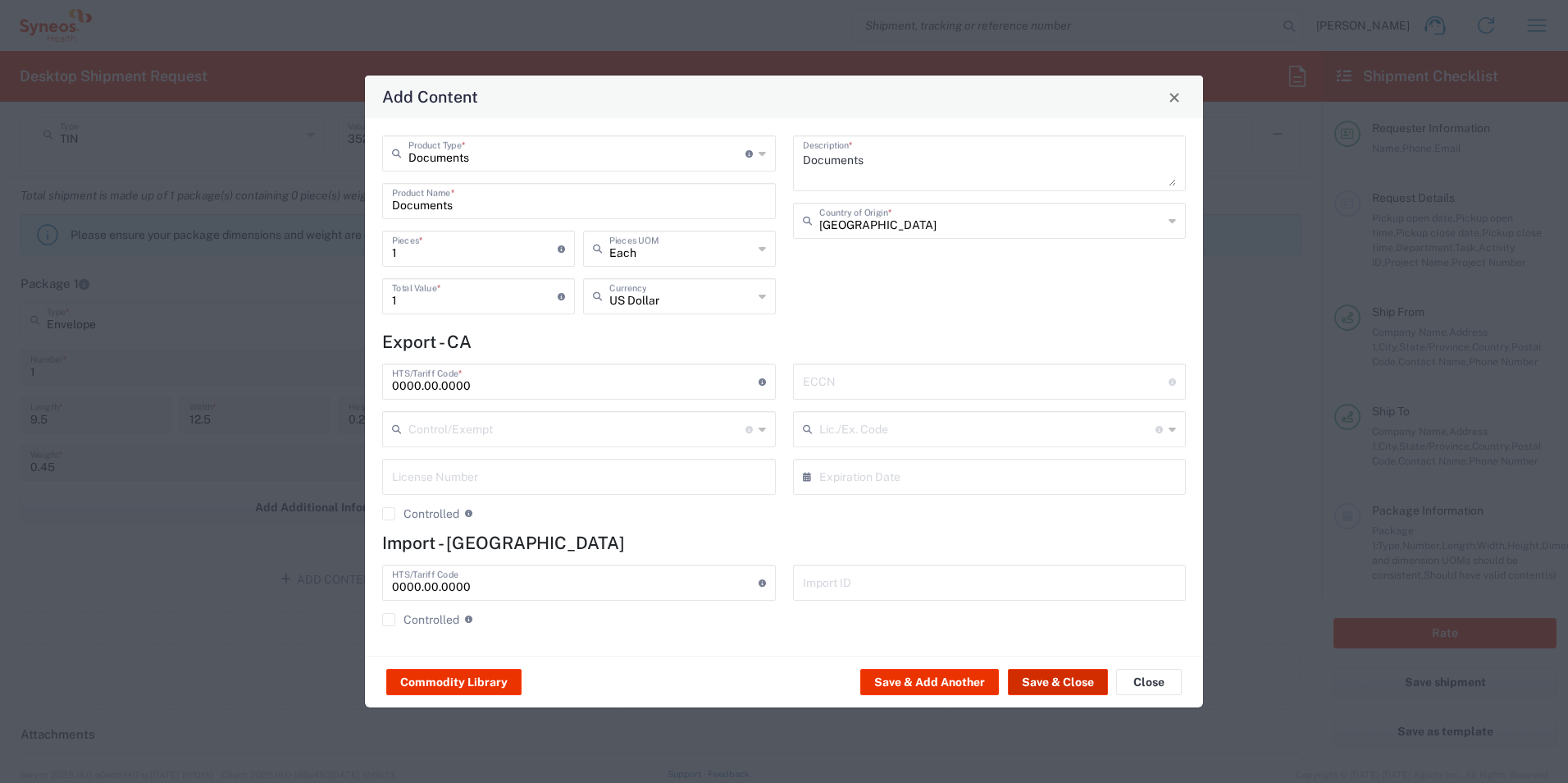
click at [1066, 682] on button "Save & Close" at bounding box center [1058, 681] width 100 height 26
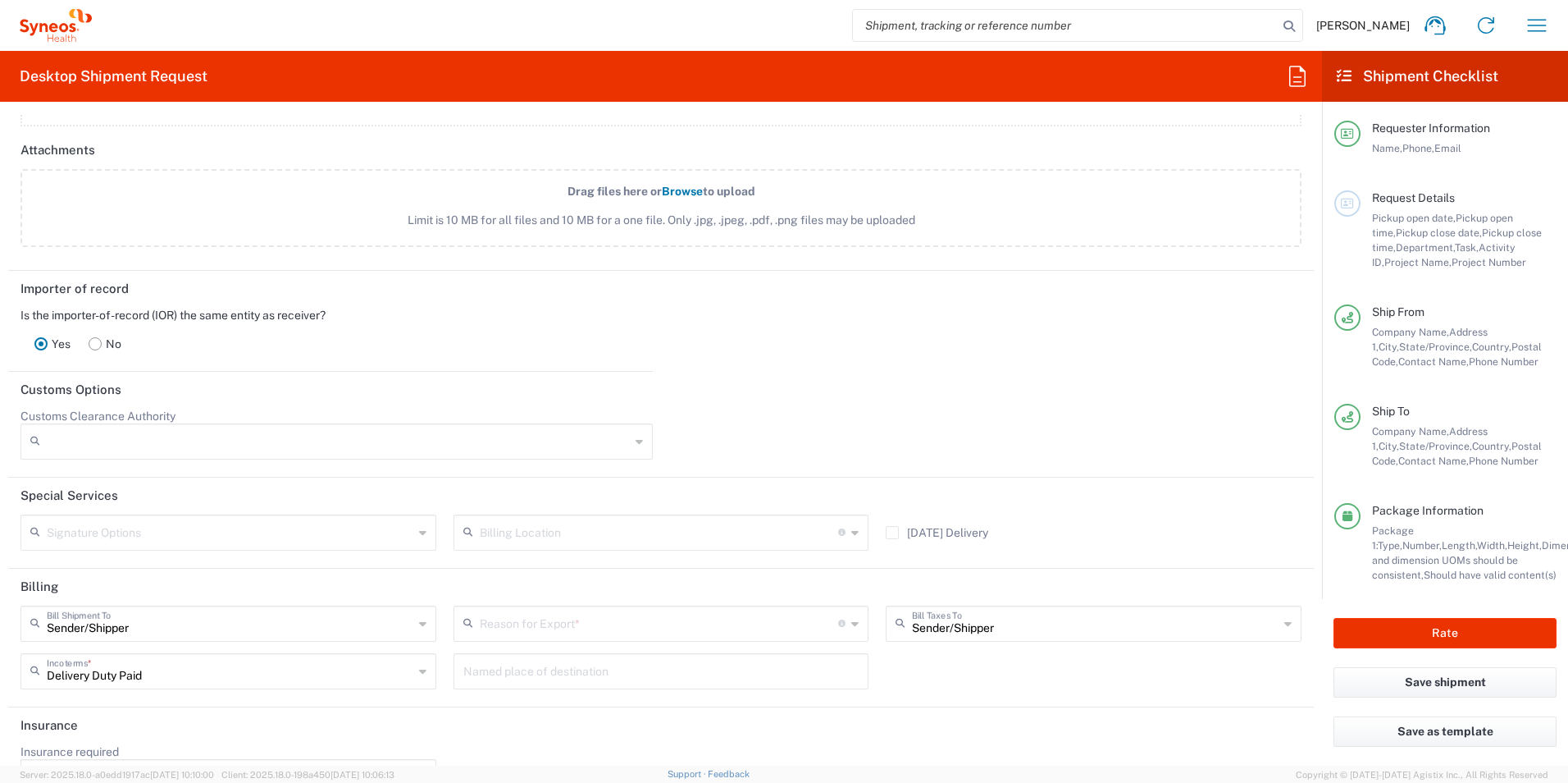
scroll to position [2041, 0]
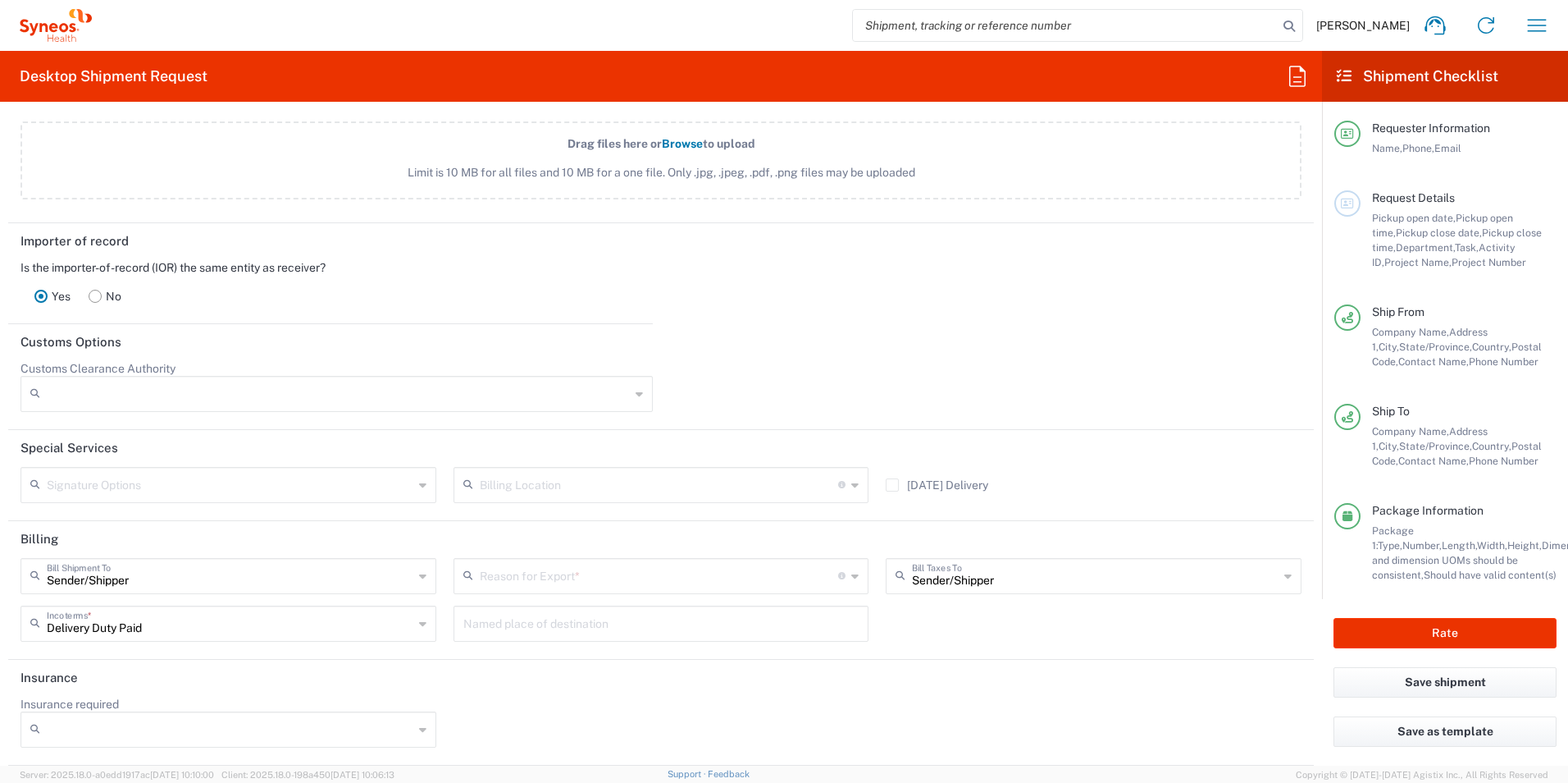
click at [851, 581] on icon at bounding box center [854, 576] width 7 height 26
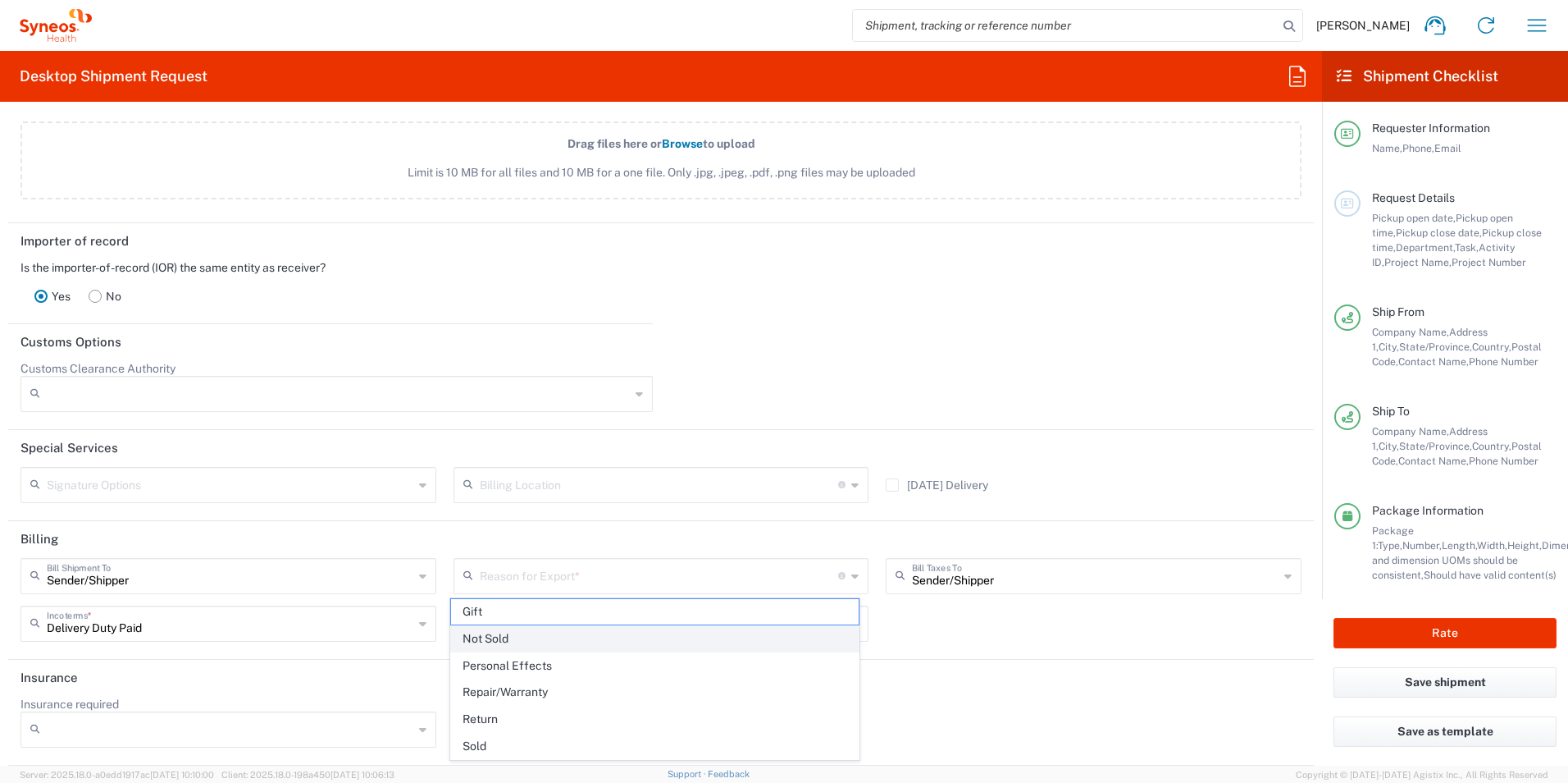
click at [796, 639] on span "Not Sold" at bounding box center [655, 638] width 409 height 25
type input "Not Sold"
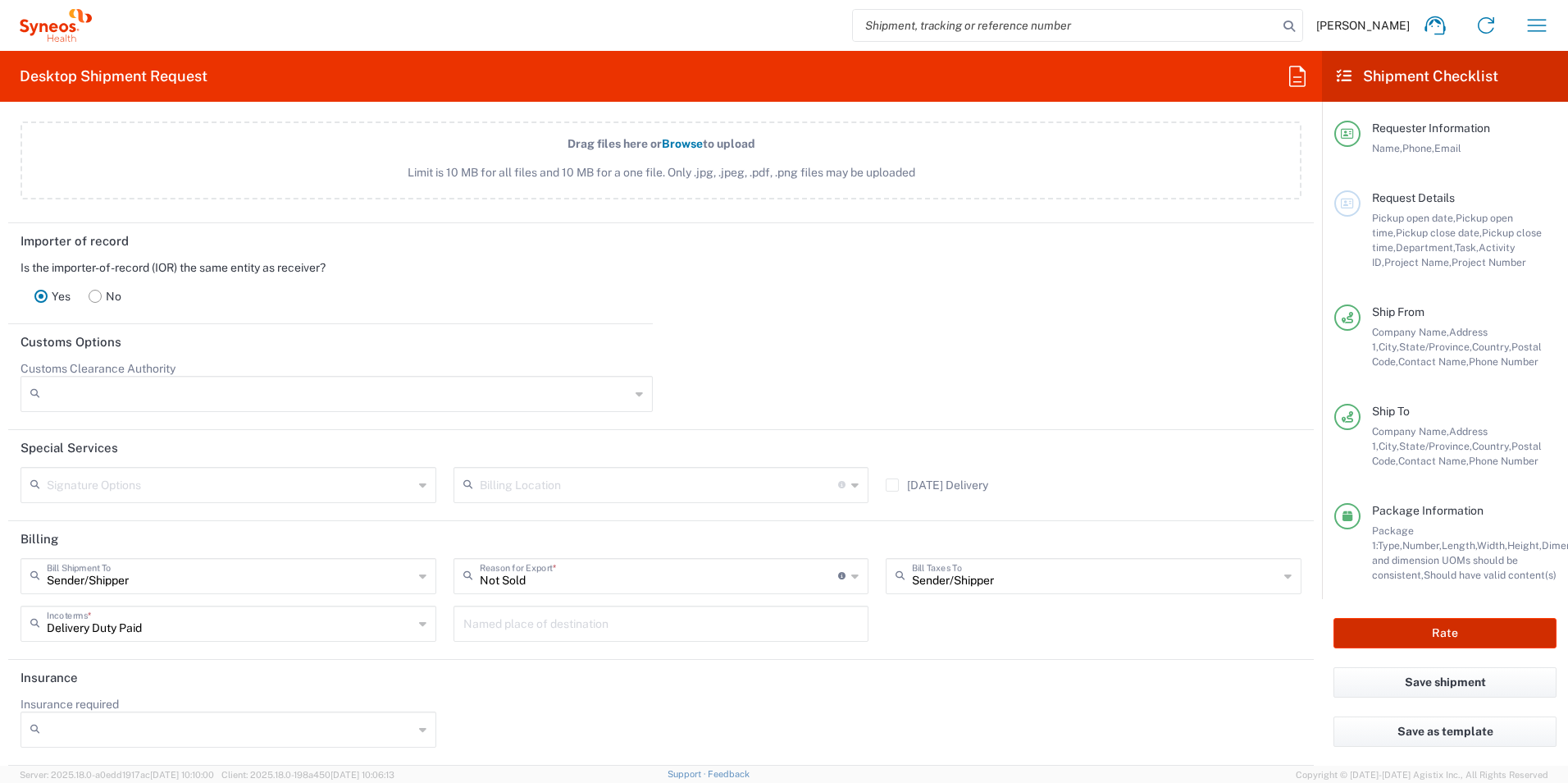
click at [1442, 631] on button "Rate" at bounding box center [1445, 632] width 223 height 30
type input "802-PRE-005A"
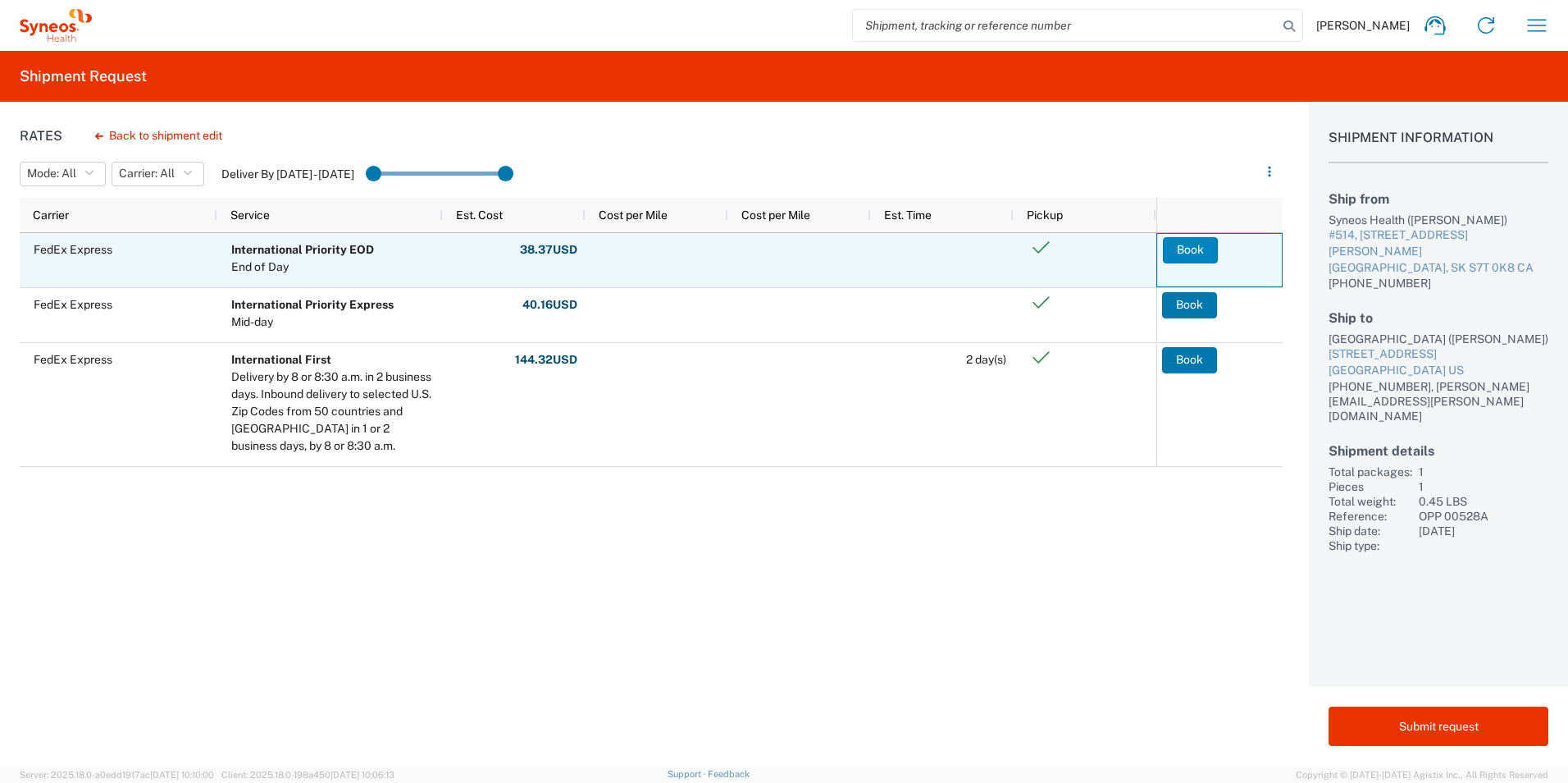
click at [1192, 246] on button "Book" at bounding box center [1189, 250] width 55 height 26
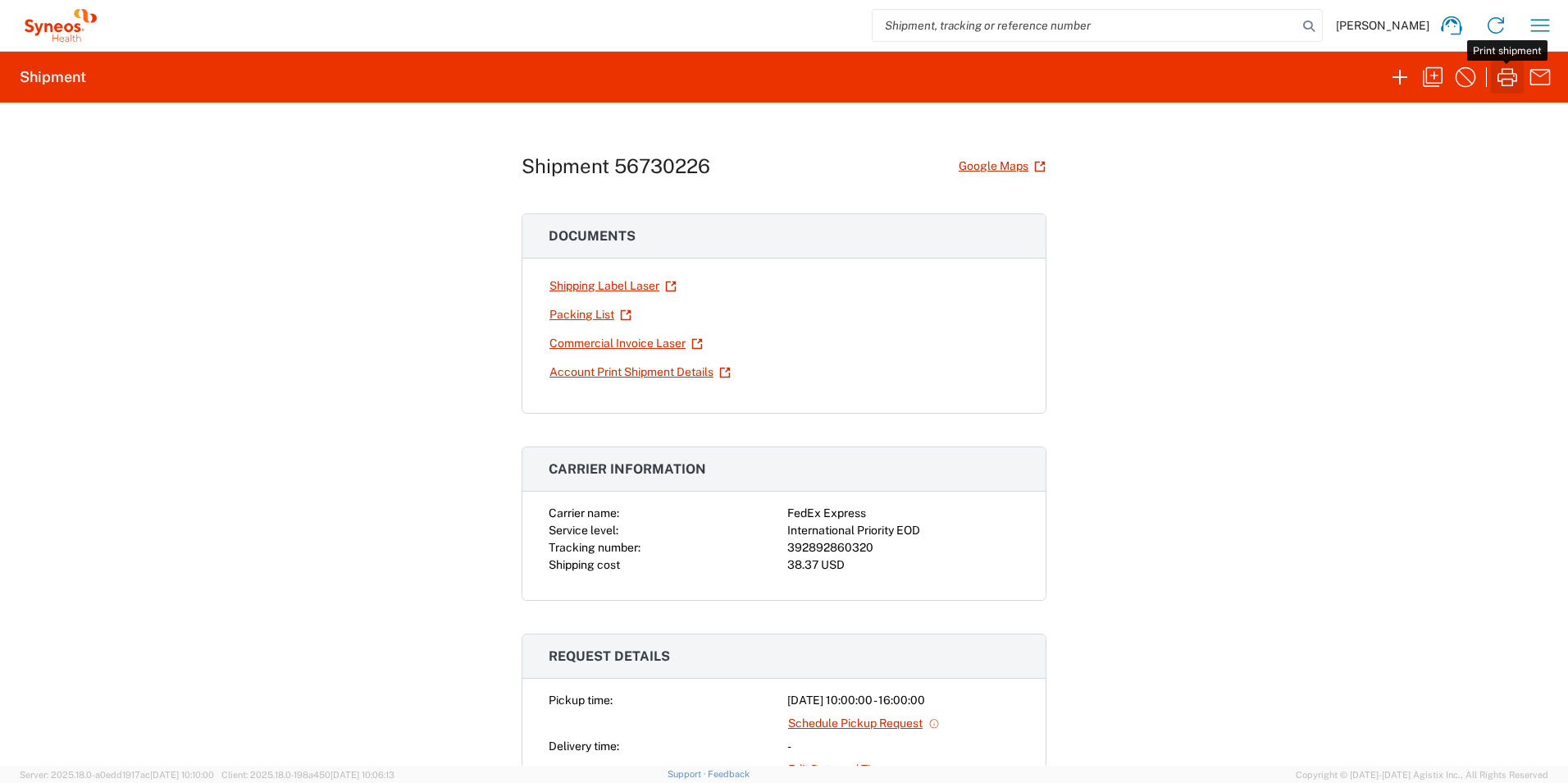
click at [1509, 73] on icon "button" at bounding box center [1507, 77] width 26 height 26
